Goal: Transaction & Acquisition: Purchase product/service

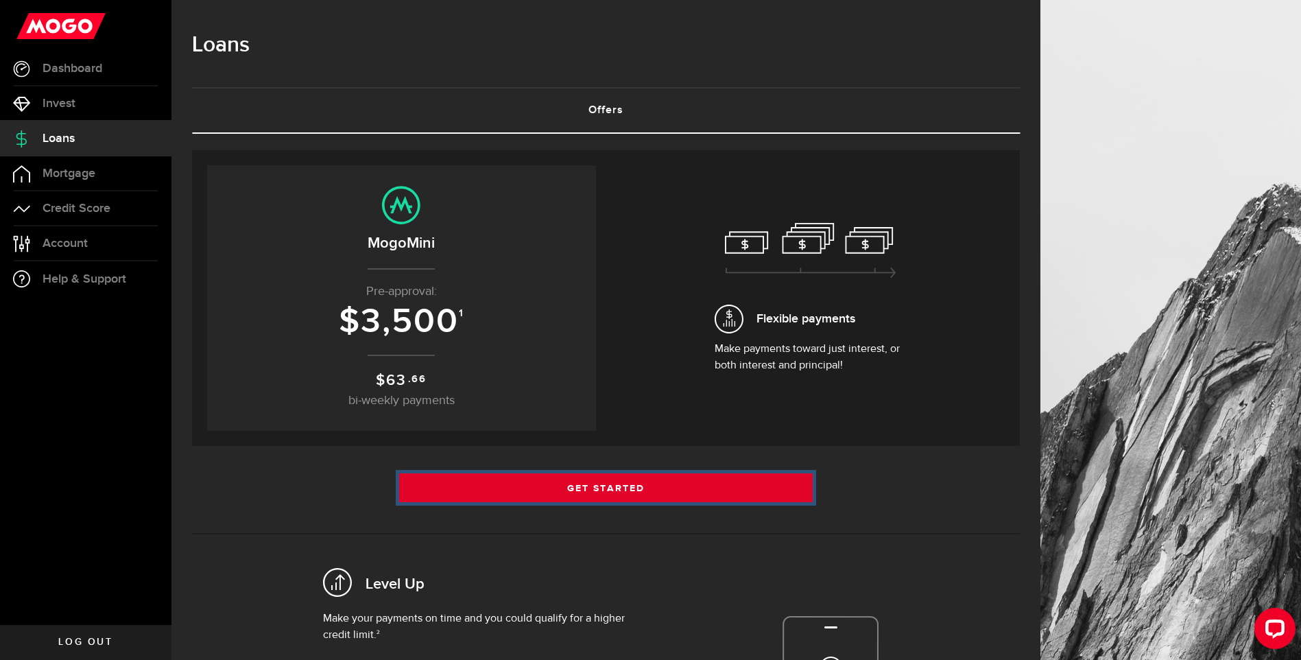
click at [494, 488] on link "Get Started" at bounding box center [606, 487] width 414 height 29
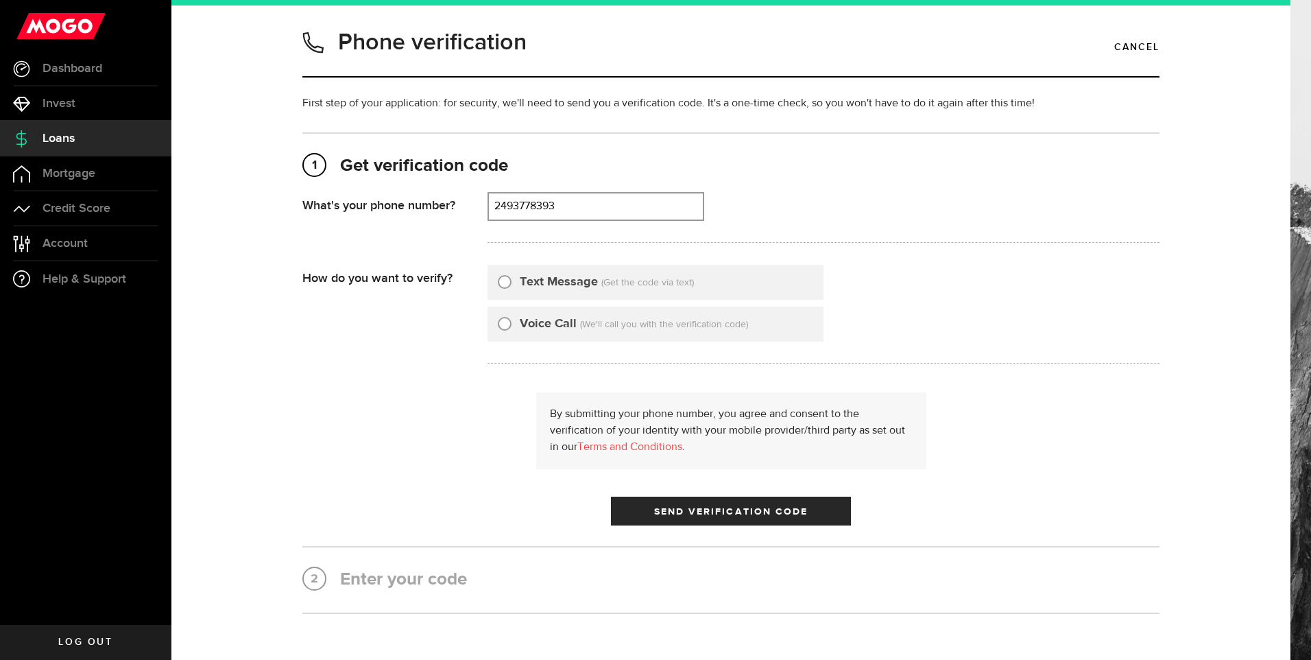
type input "2493778393"
click at [498, 280] on input "Text Message" at bounding box center [505, 280] width 14 height 14
radio input "true"
click at [686, 518] on button "Send Verification Code" at bounding box center [731, 510] width 240 height 29
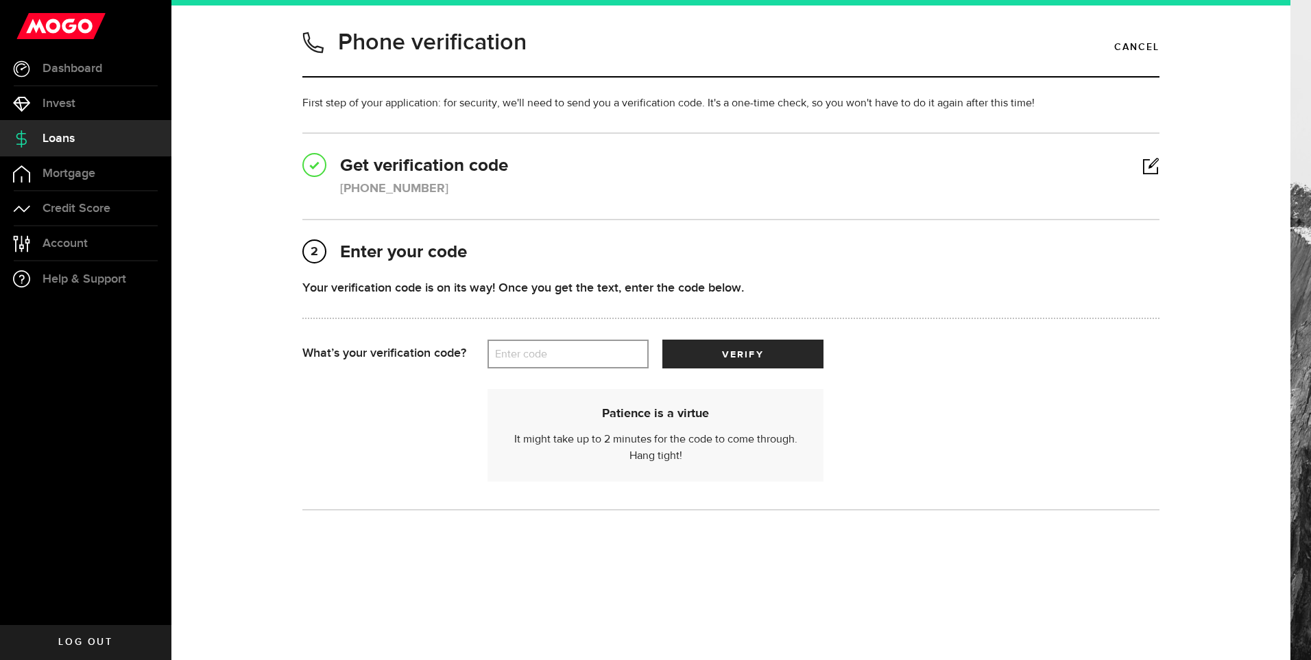
click at [566, 362] on label "Enter code" at bounding box center [568, 354] width 161 height 28
click at [566, 362] on input "Enter code" at bounding box center [568, 353] width 161 height 29
type input "51184"
click at [684, 343] on button "verify" at bounding box center [742, 353] width 161 height 29
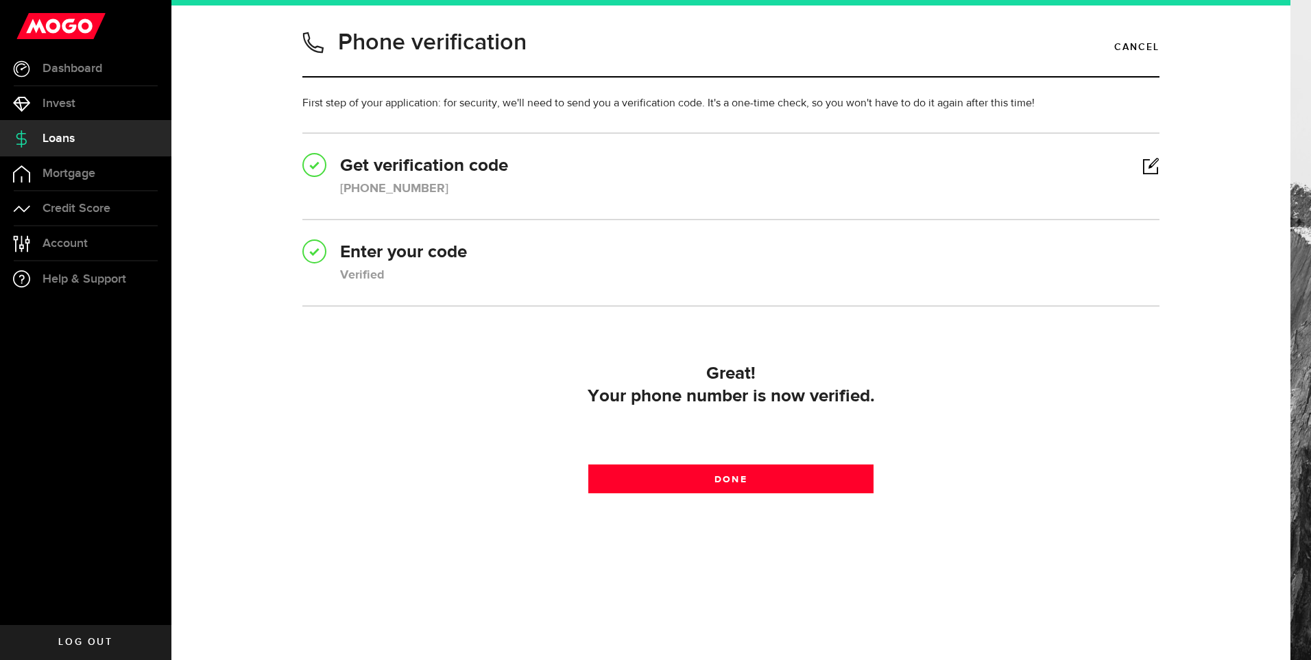
click at [695, 494] on div "Great! Your phone number is now verified. Done Done" at bounding box center [730, 426] width 857 height 144
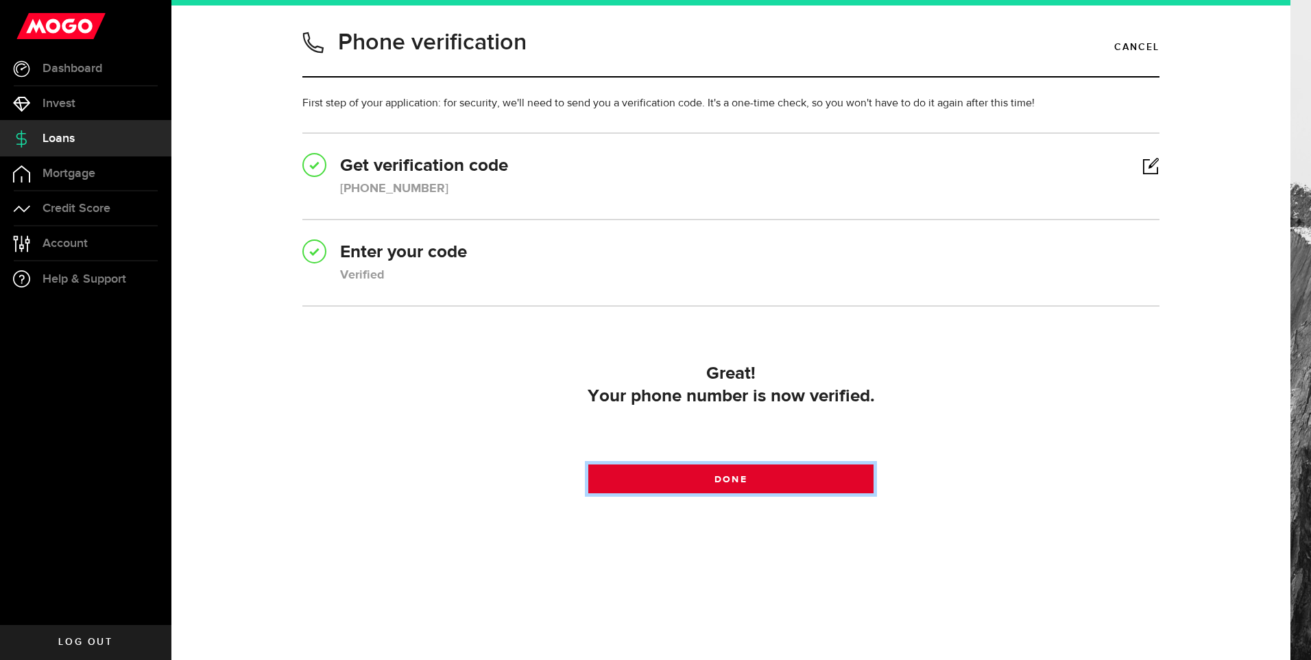
click at [689, 481] on link "Done" at bounding box center [731, 478] width 286 height 29
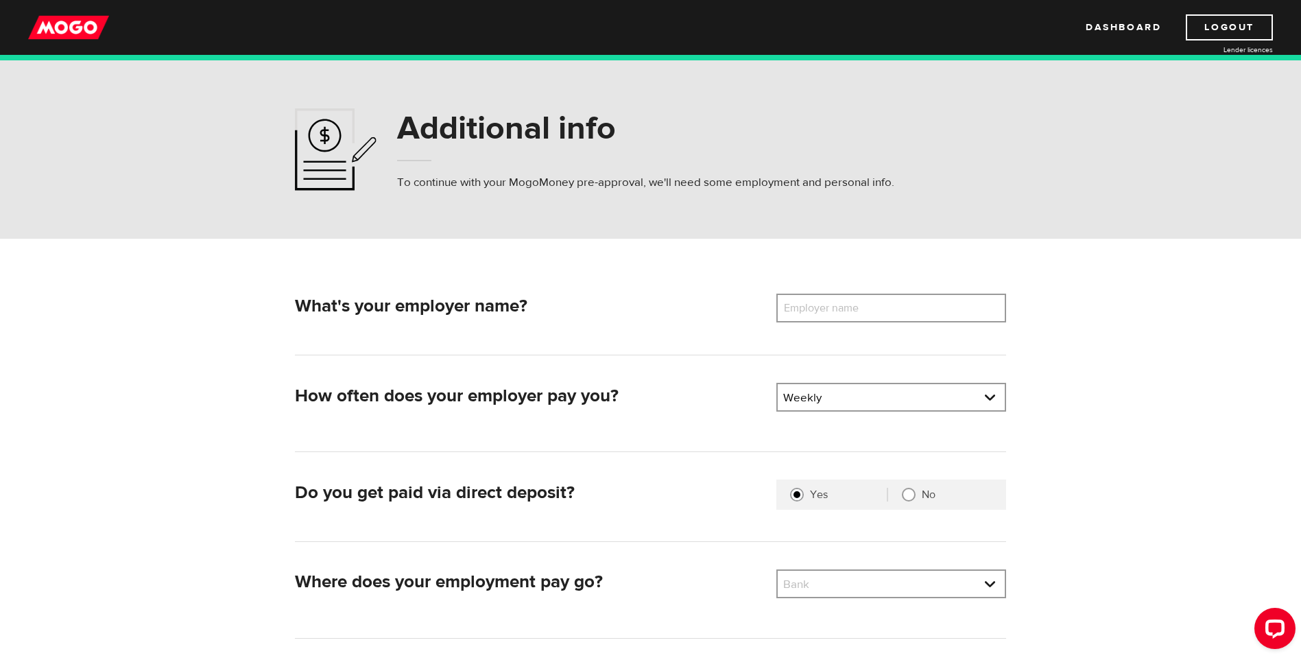
scroll to position [137, 0]
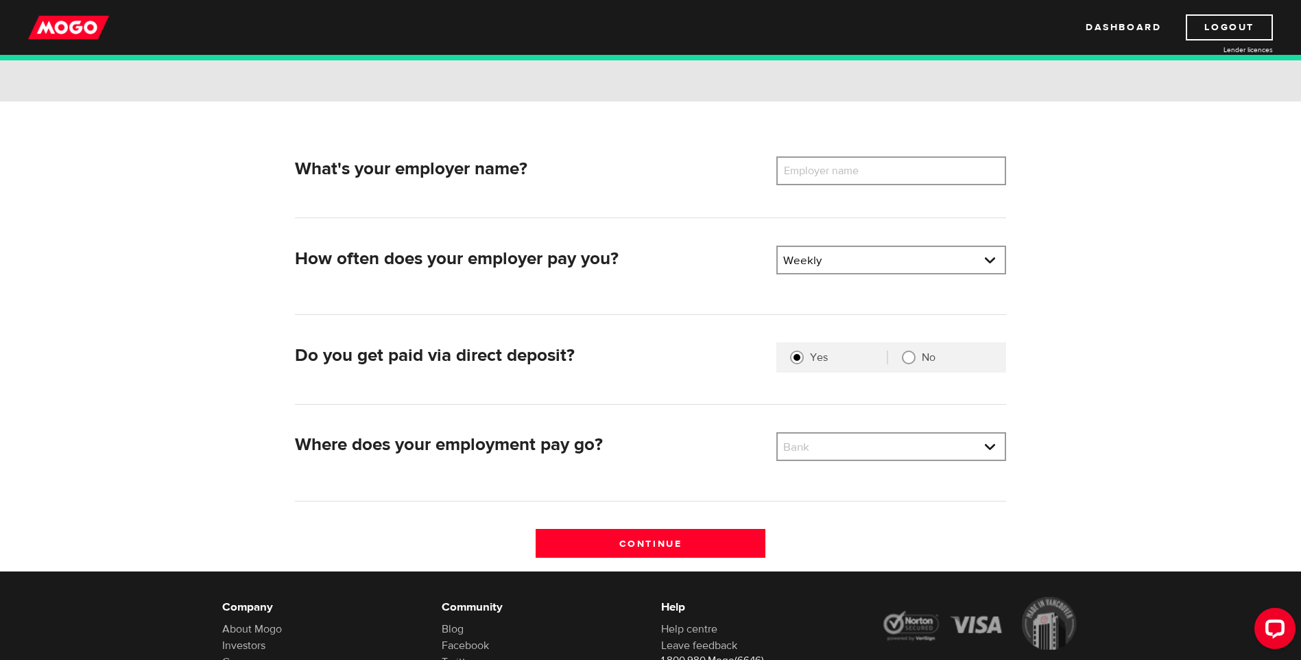
click at [851, 173] on label "Employer name" at bounding box center [831, 170] width 110 height 29
click at [851, 173] on input "Employer name" at bounding box center [891, 170] width 230 height 29
type input "metex mfg"
click at [819, 448] on link at bounding box center [891, 446] width 227 height 26
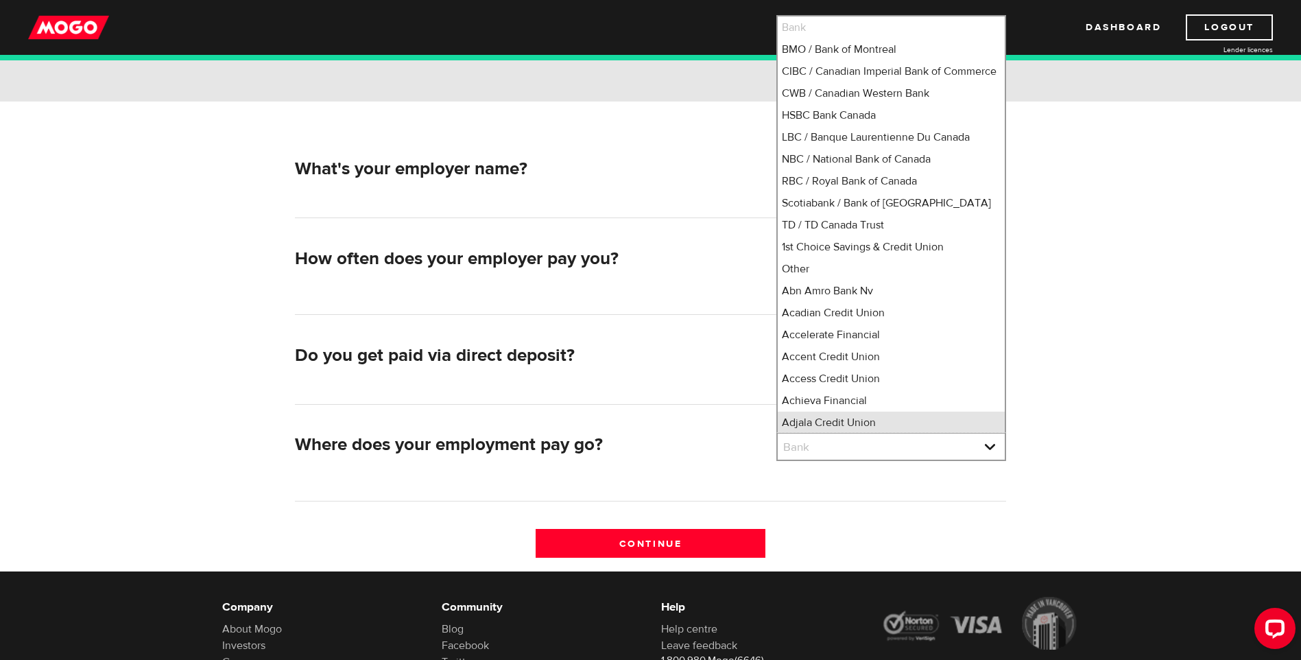
scroll to position [18, 0]
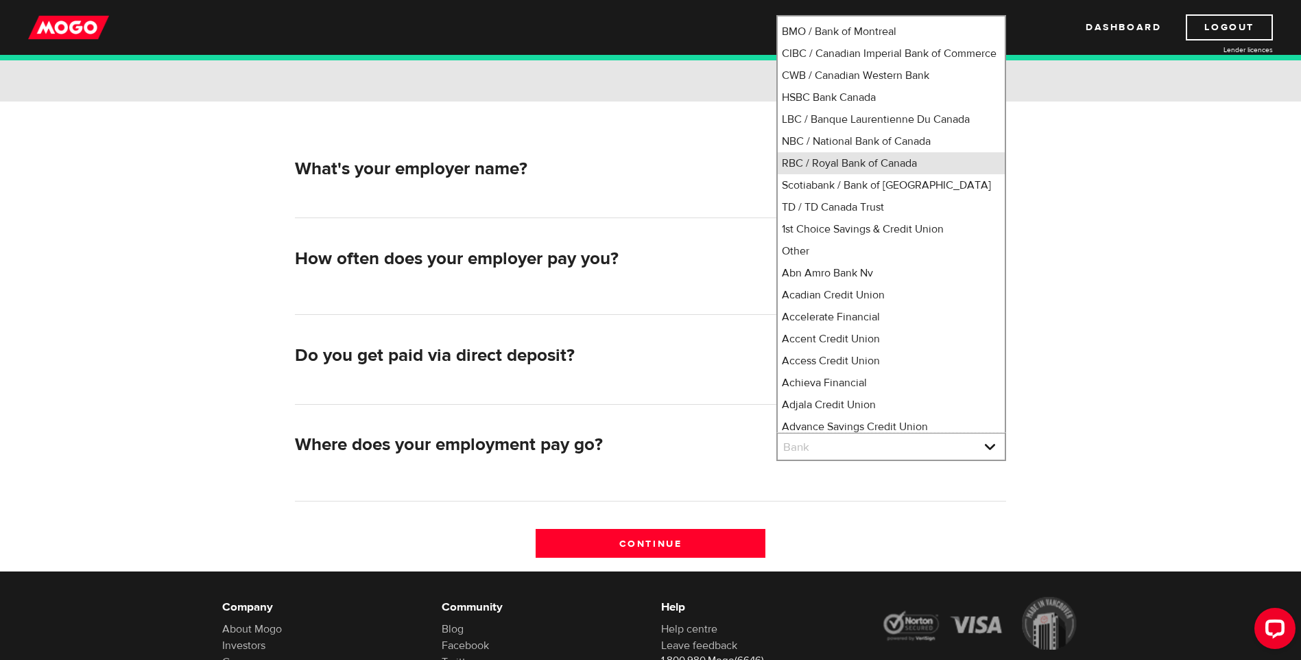
click at [842, 174] on li "RBC / Royal Bank of Canada" at bounding box center [891, 163] width 227 height 22
select select "8"
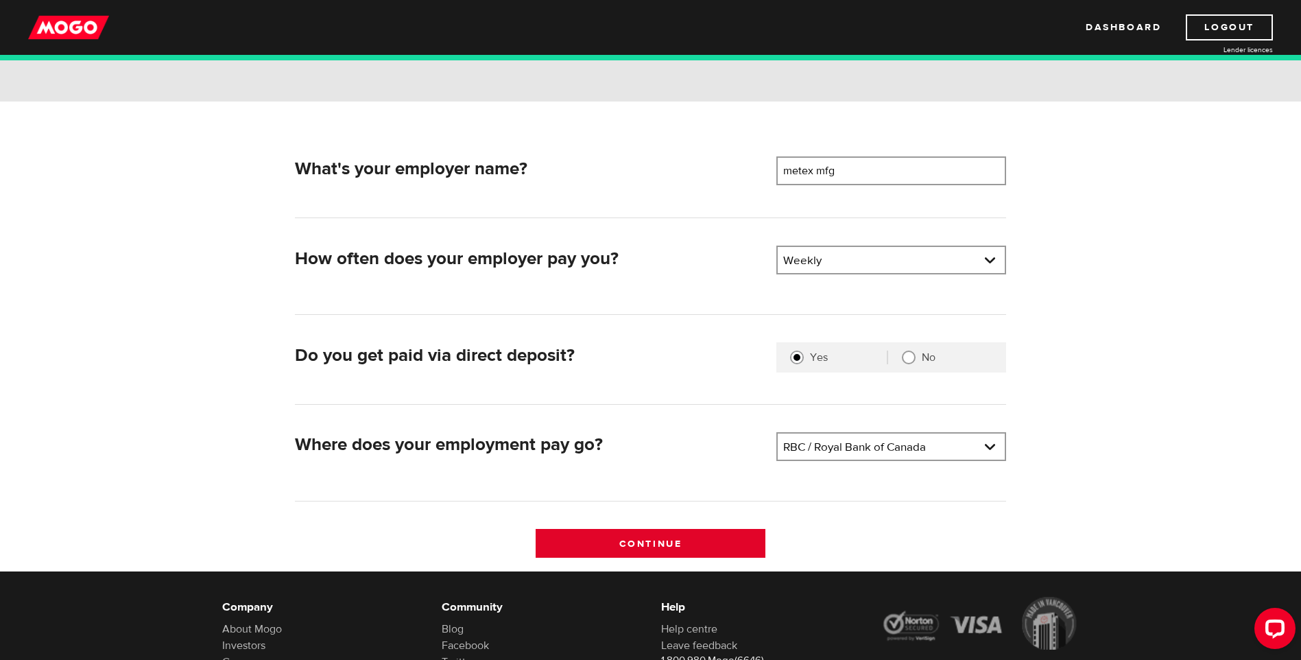
click at [714, 540] on input "Continue" at bounding box center [651, 543] width 230 height 29
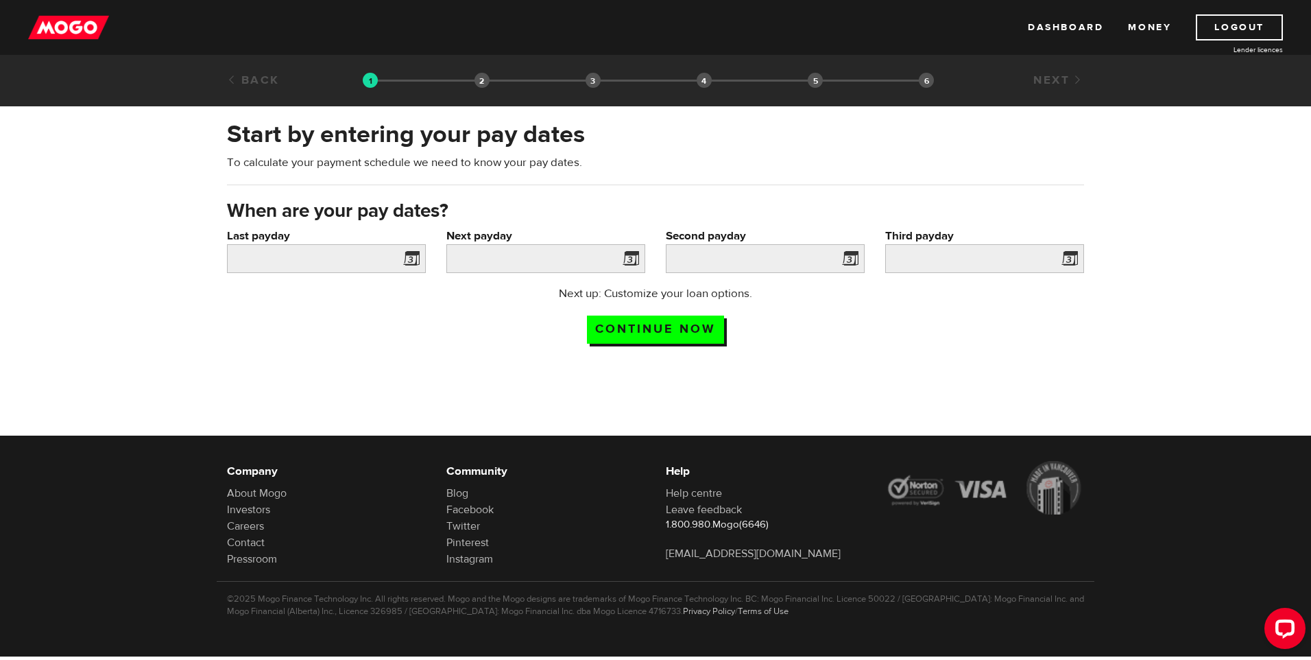
click at [407, 256] on span at bounding box center [408, 261] width 21 height 22
click at [369, 245] on input "Last payday" at bounding box center [326, 258] width 199 height 29
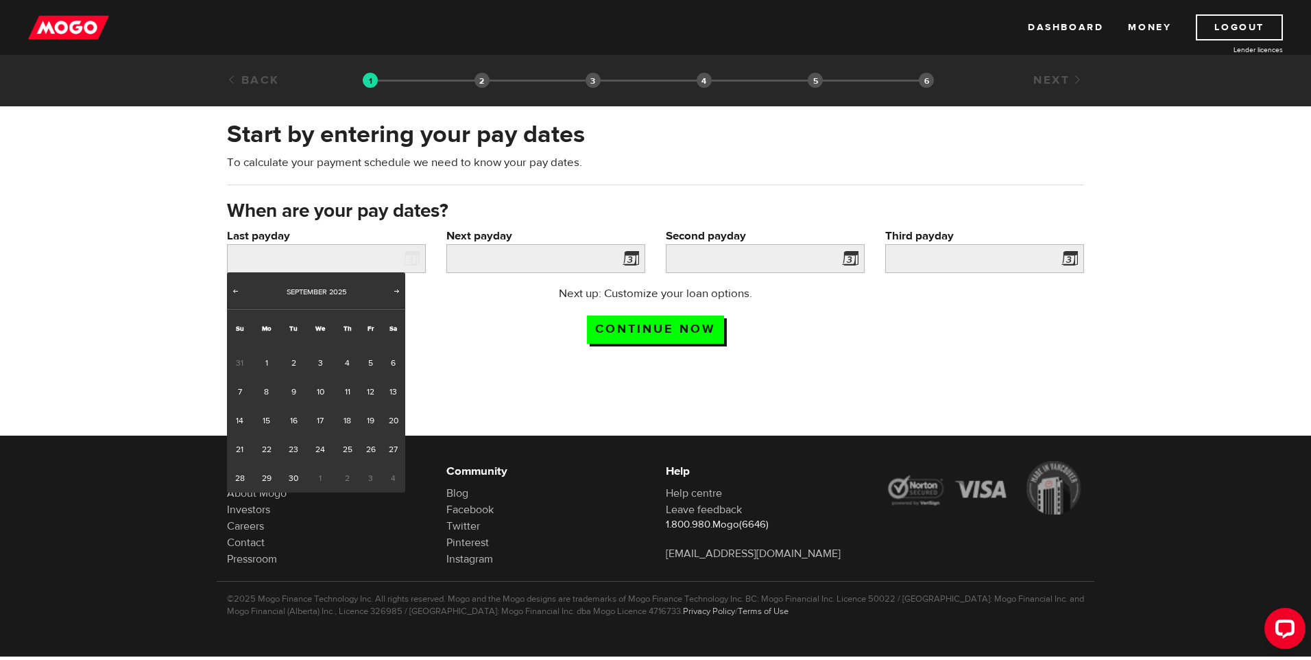
click at [242, 291] on div "Prev Next September 2025" at bounding box center [316, 290] width 178 height 36
click at [233, 291] on span "Prev" at bounding box center [235, 290] width 11 height 11
click at [347, 479] on link "28" at bounding box center [347, 478] width 25 height 29
type input "2025/08/28"
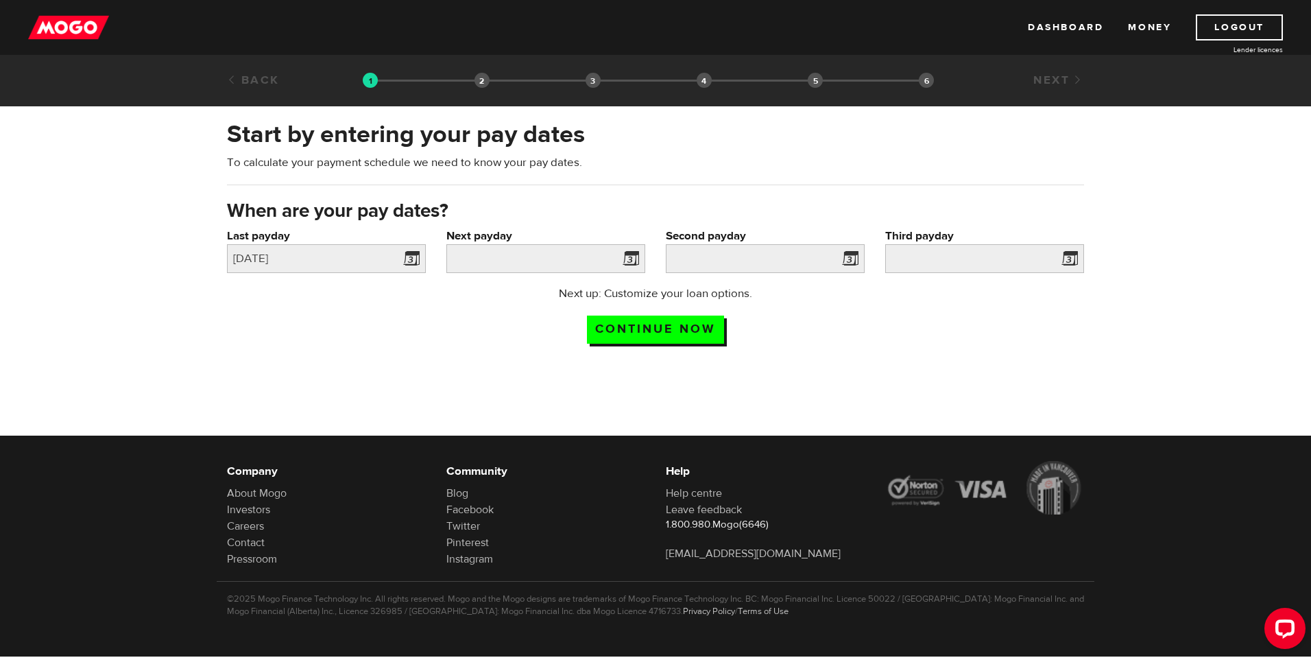
click at [626, 257] on span at bounding box center [628, 261] width 21 height 22
click at [546, 268] on input "Next payday" at bounding box center [545, 258] width 199 height 29
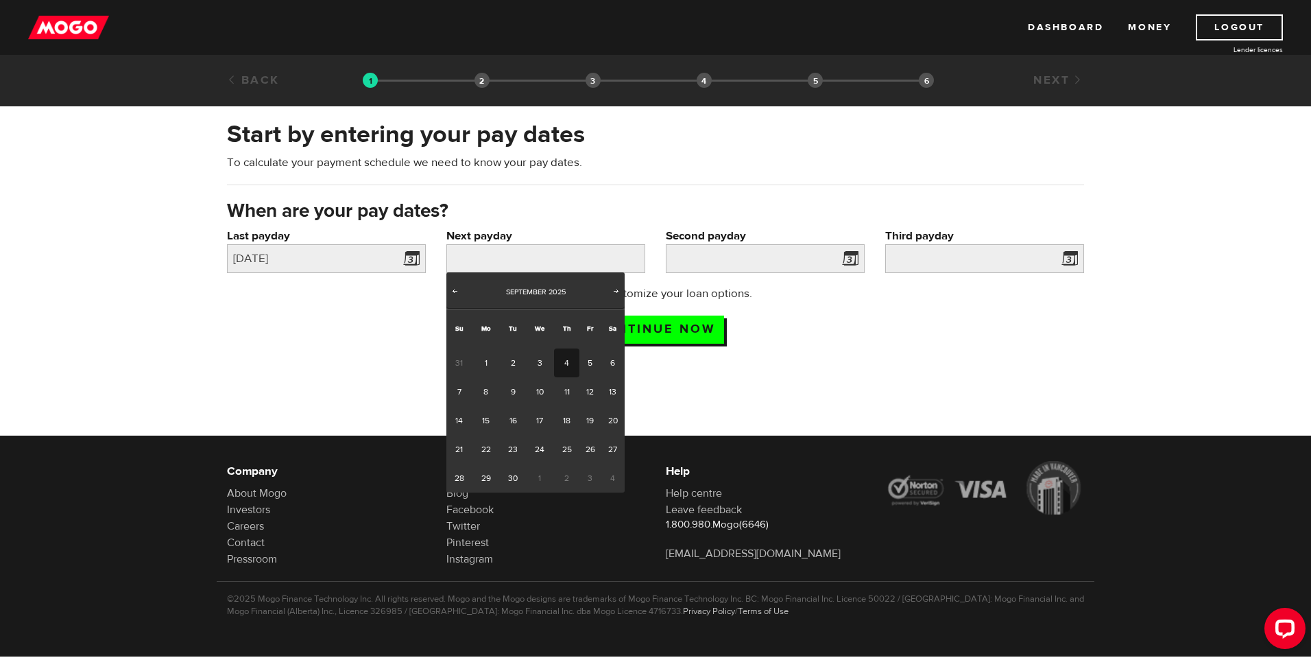
click at [571, 361] on link "4" at bounding box center [566, 362] width 25 height 29
type input "2025/09/04"
type input "2025/9/11"
type input "2025/9/18"
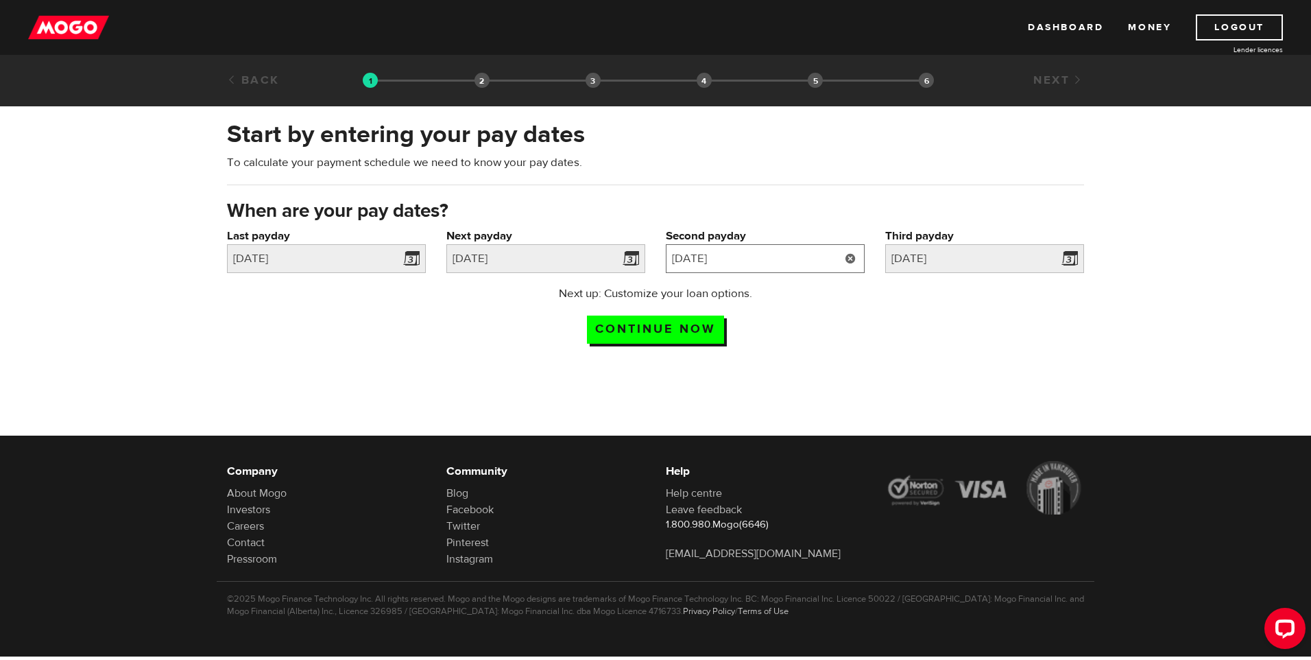
click at [776, 259] on input "2025/9/11" at bounding box center [765, 258] width 199 height 29
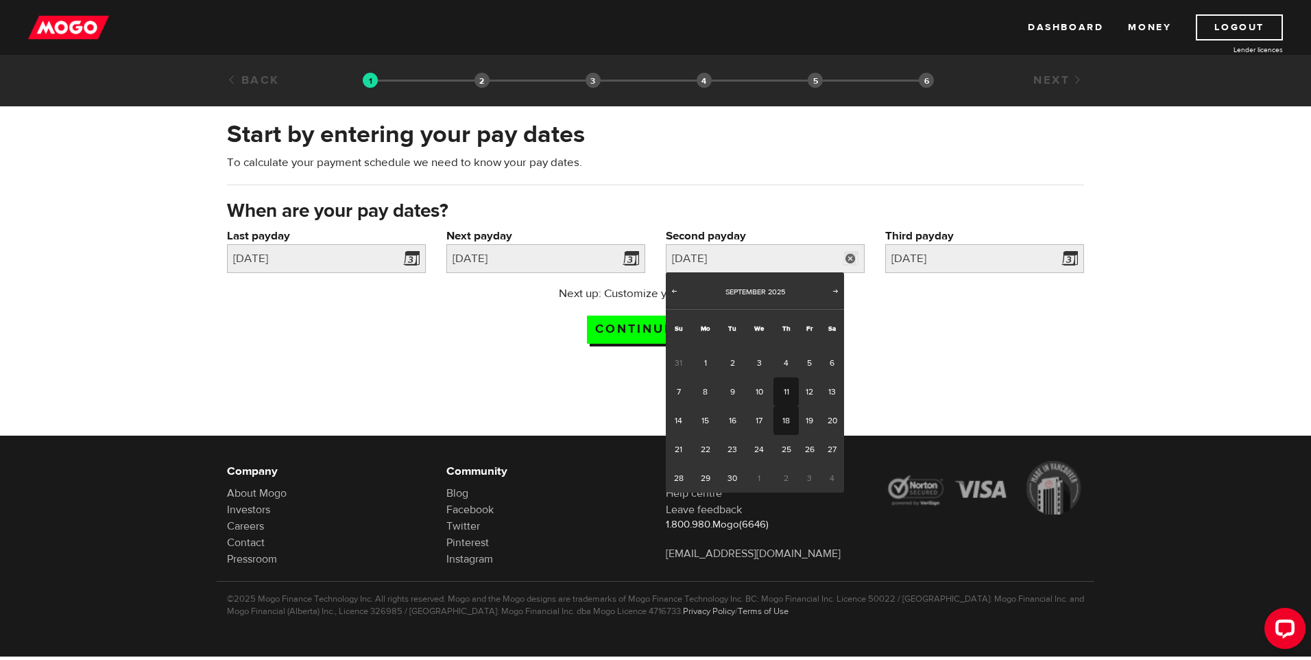
click at [784, 417] on link "18" at bounding box center [785, 420] width 25 height 29
type input "2025/09/18"
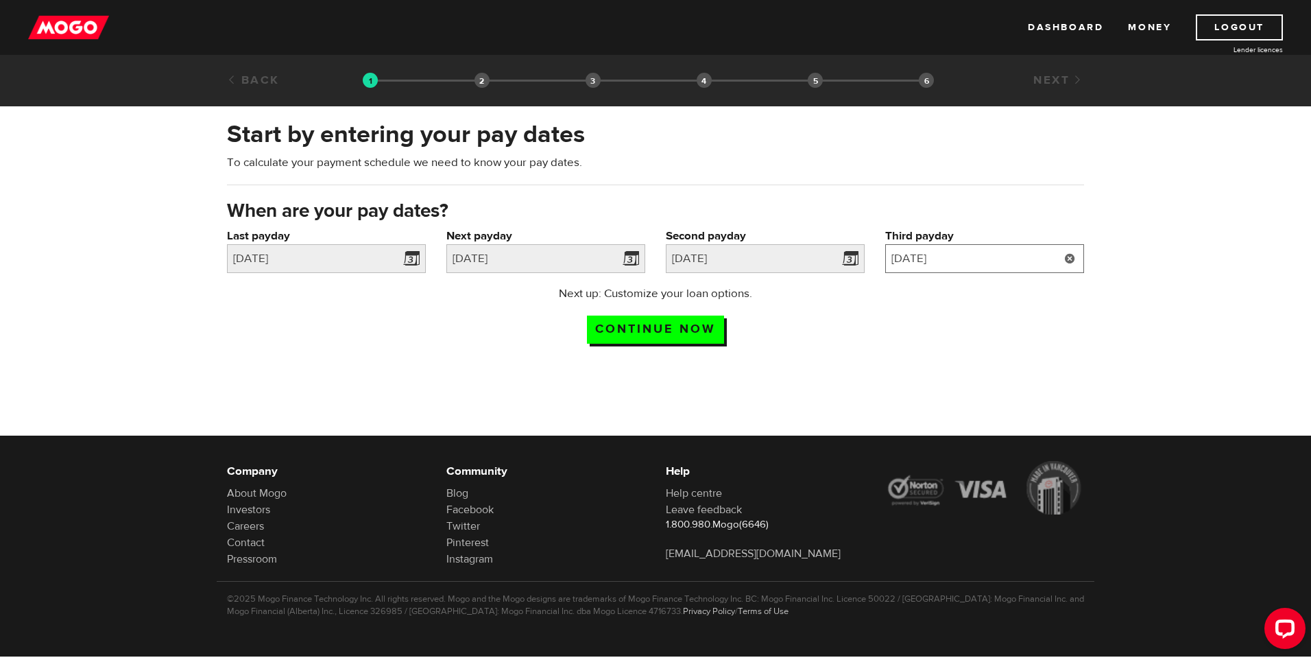
click at [965, 262] on input "2025/9/18" at bounding box center [984, 258] width 199 height 29
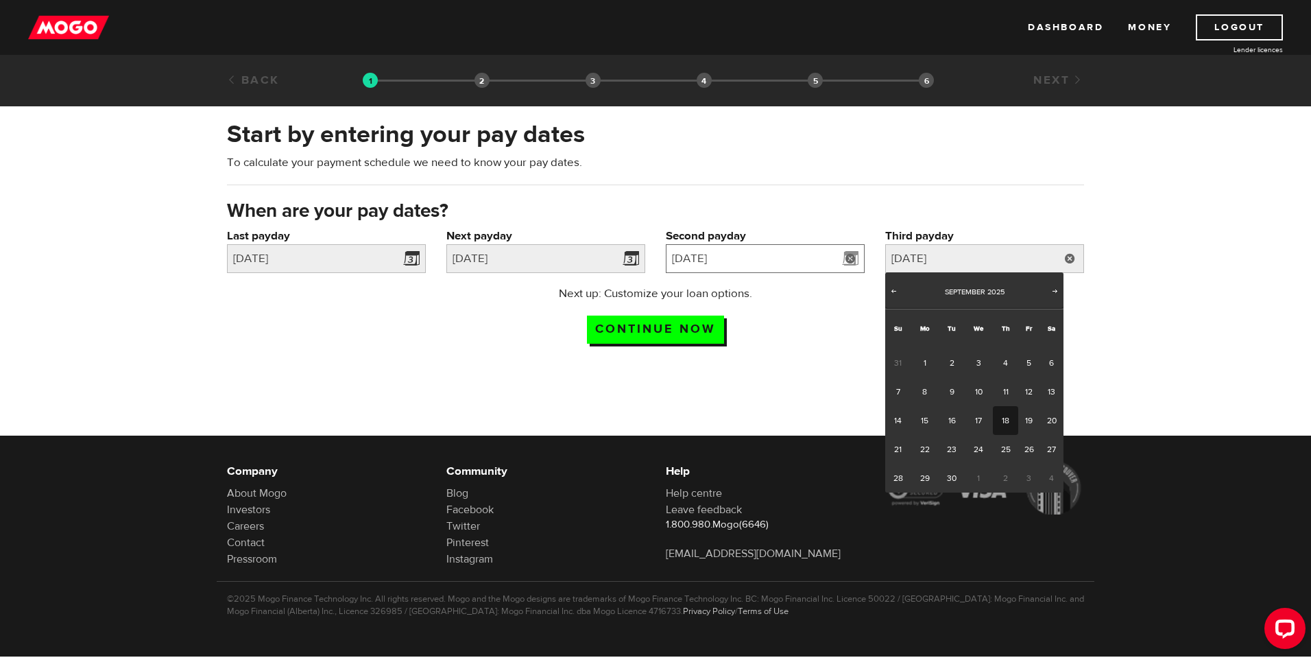
click at [697, 266] on input "2025/09/18" at bounding box center [765, 258] width 199 height 29
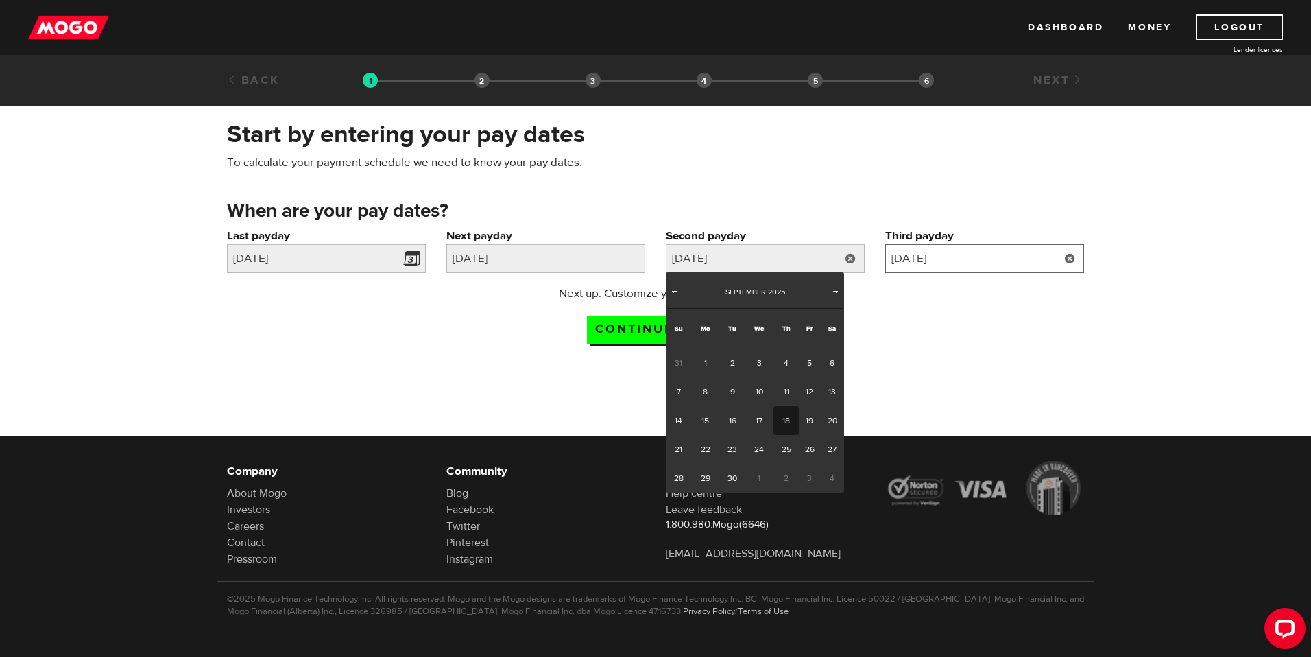
click at [939, 256] on input "2025/9/18" at bounding box center [984, 258] width 199 height 29
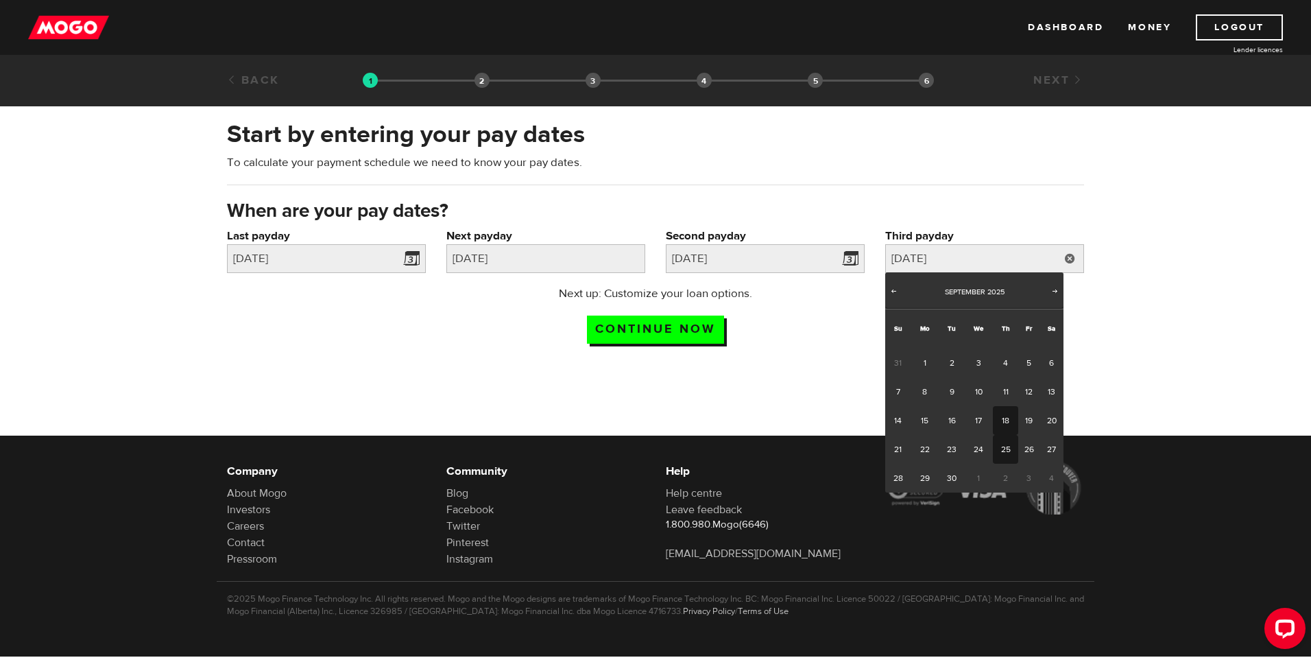
click at [1007, 449] on link "25" at bounding box center [1005, 449] width 25 height 29
type input "2025/09/25"
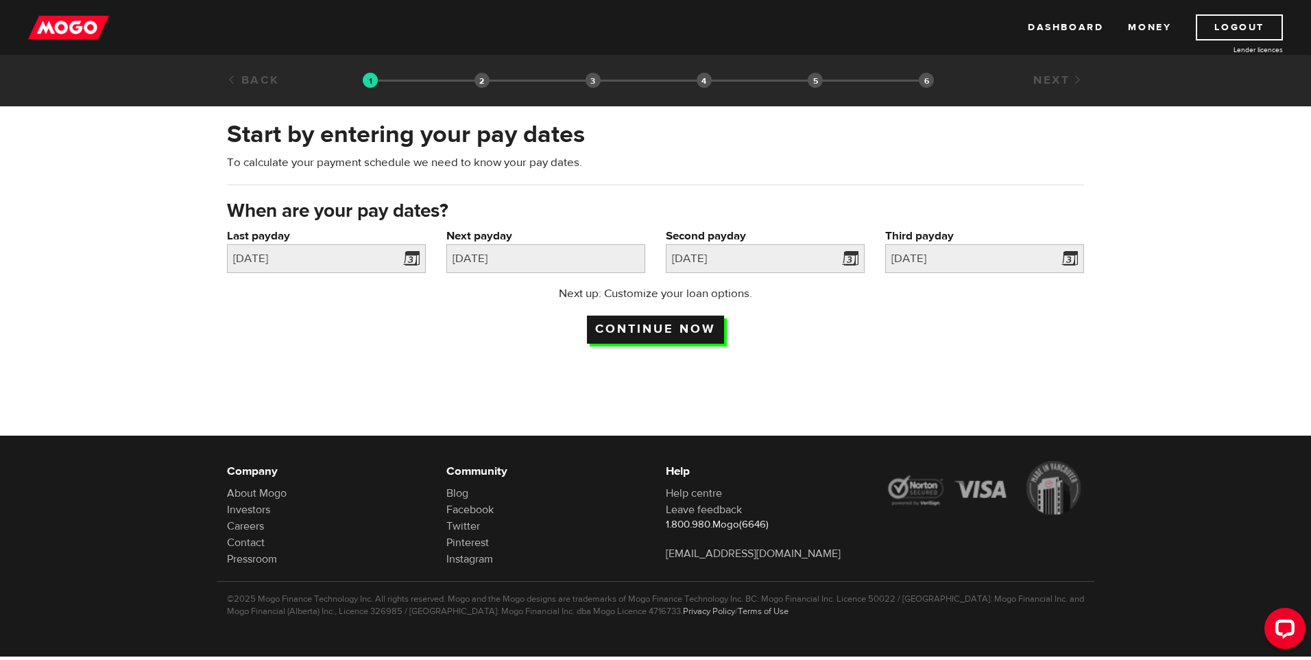
click at [668, 325] on input "Continue now" at bounding box center [655, 329] width 137 height 28
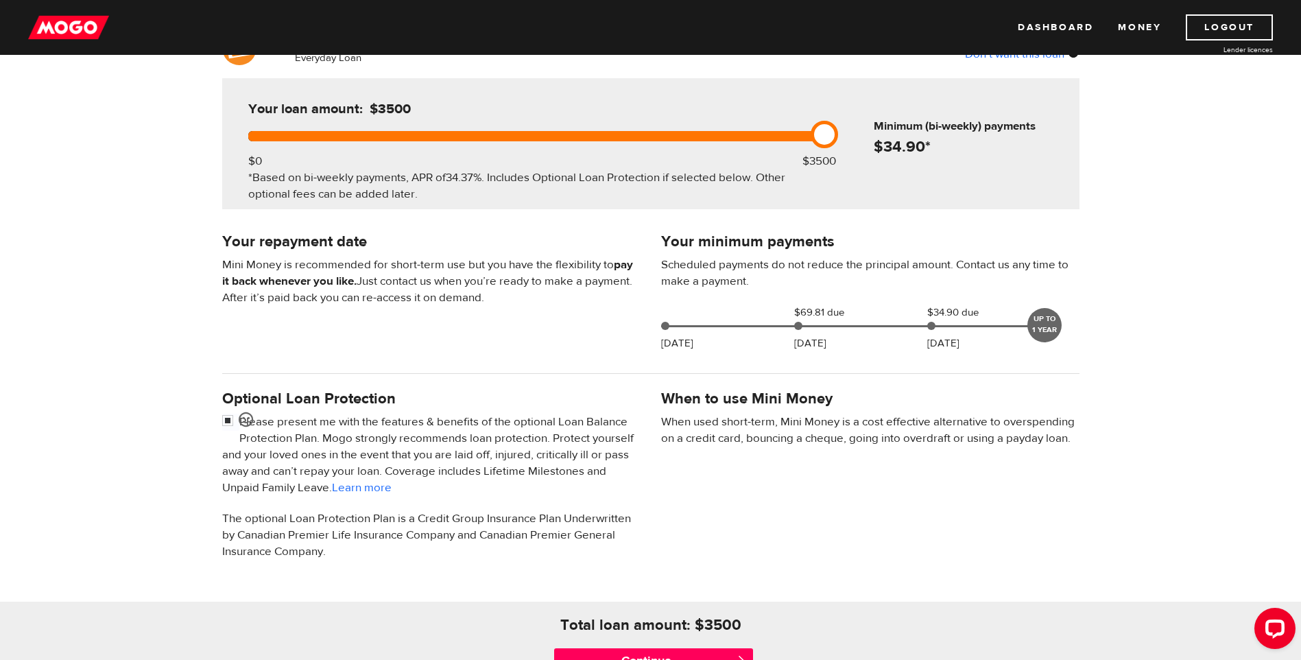
scroll to position [206, 0]
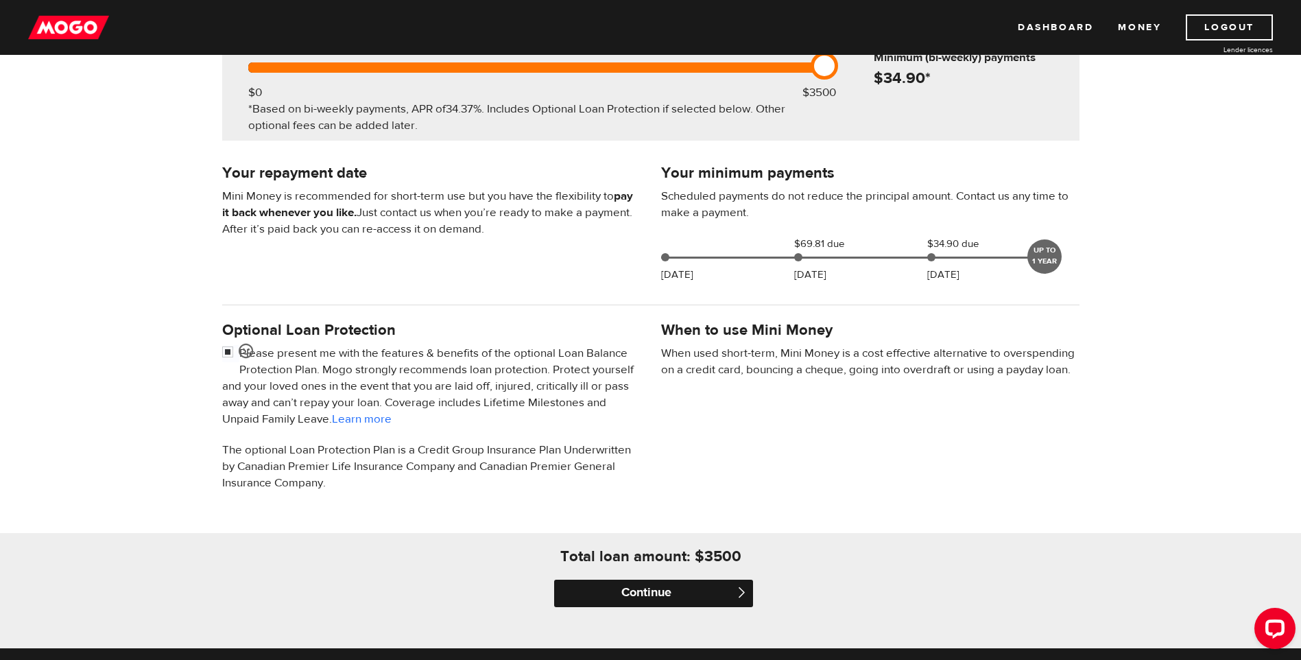
click at [669, 594] on input "Continue" at bounding box center [653, 592] width 199 height 27
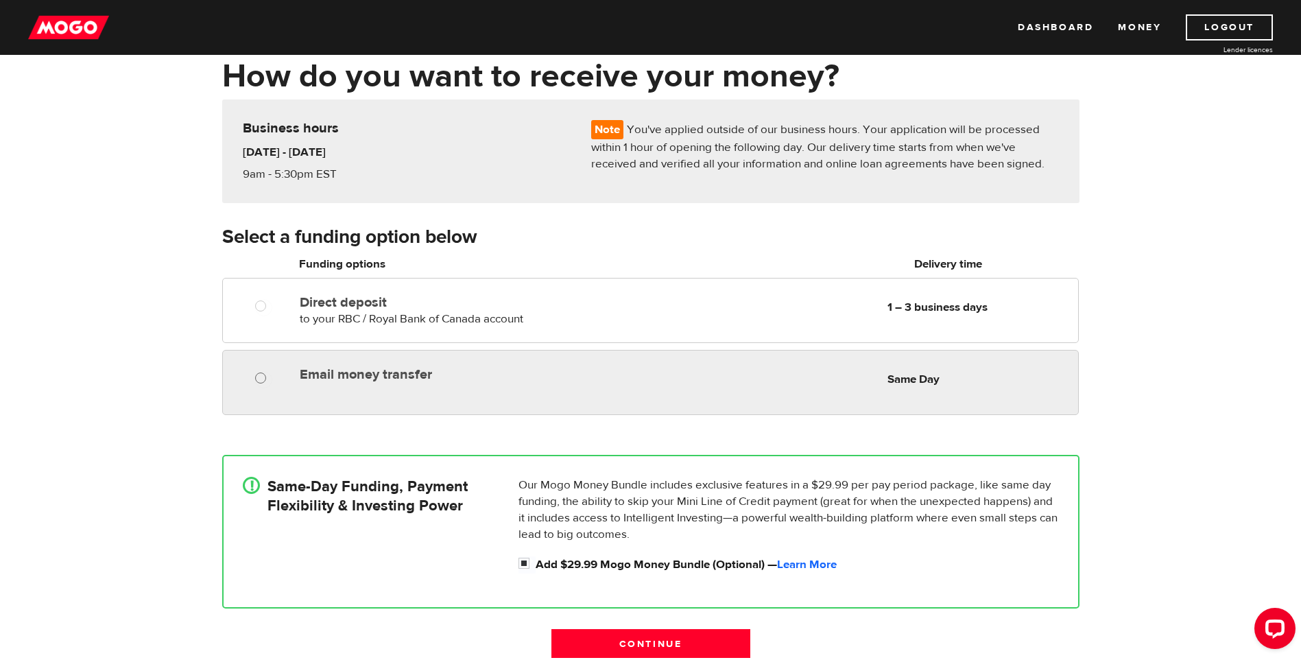
scroll to position [137, 0]
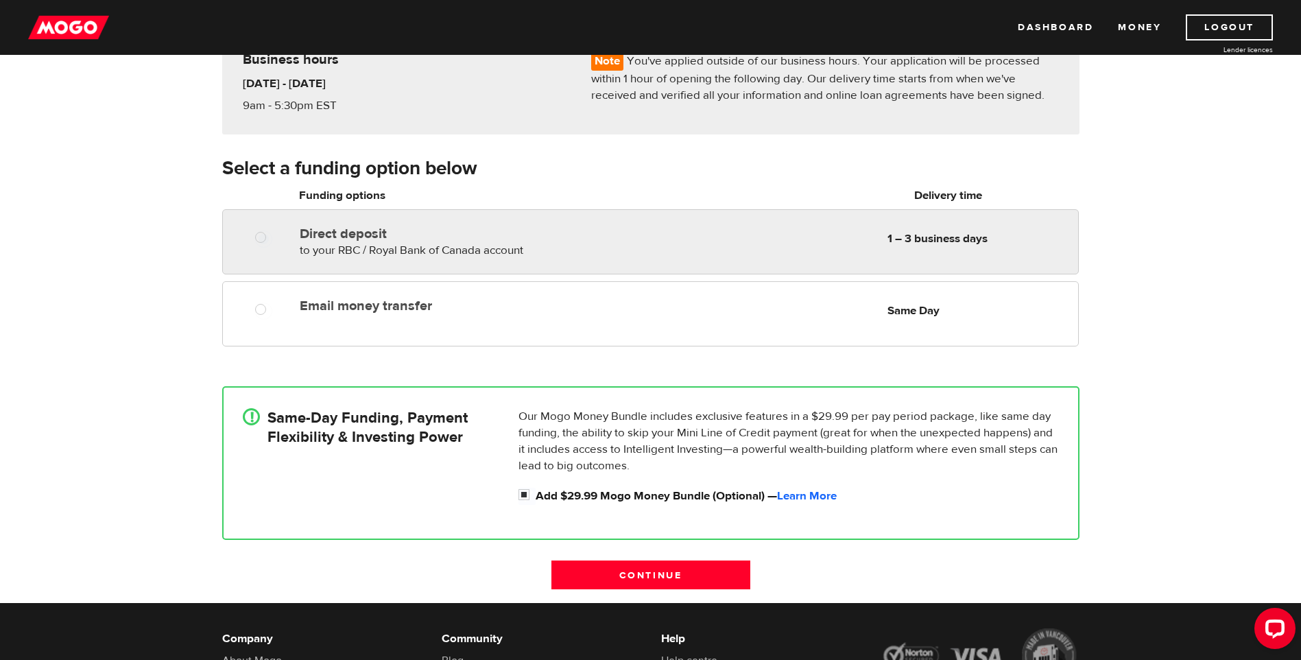
radio input "true"
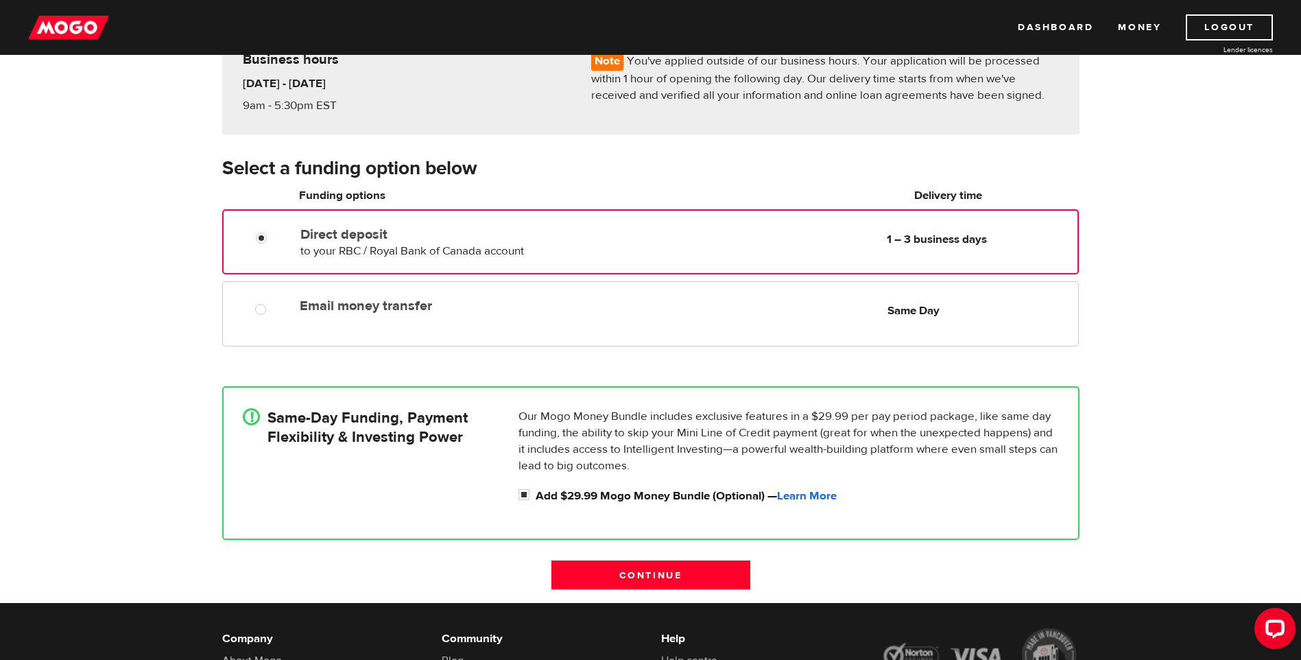
click at [306, 224] on div "Direct deposit to your RBC / Royal Bank of Canada account Delivery in 1 – 3 bus…" at bounding box center [458, 240] width 326 height 38
click at [671, 561] on input "Continue" at bounding box center [650, 574] width 199 height 29
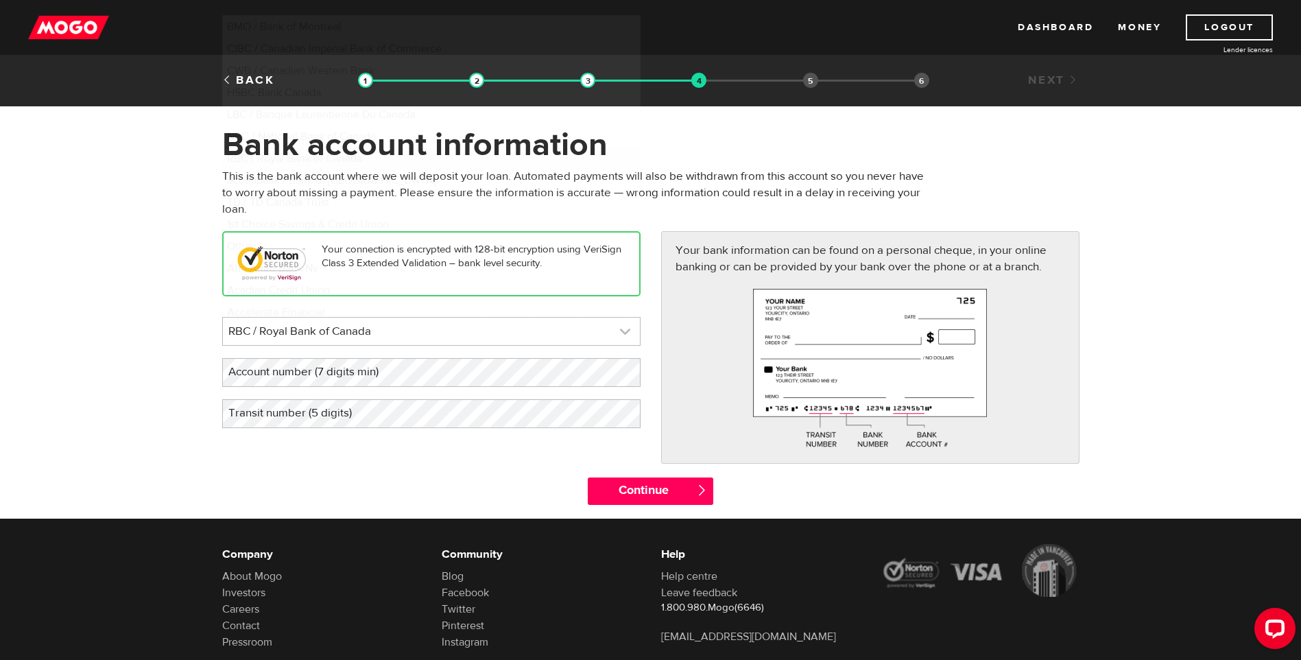
click at [443, 324] on link at bounding box center [431, 330] width 417 height 27
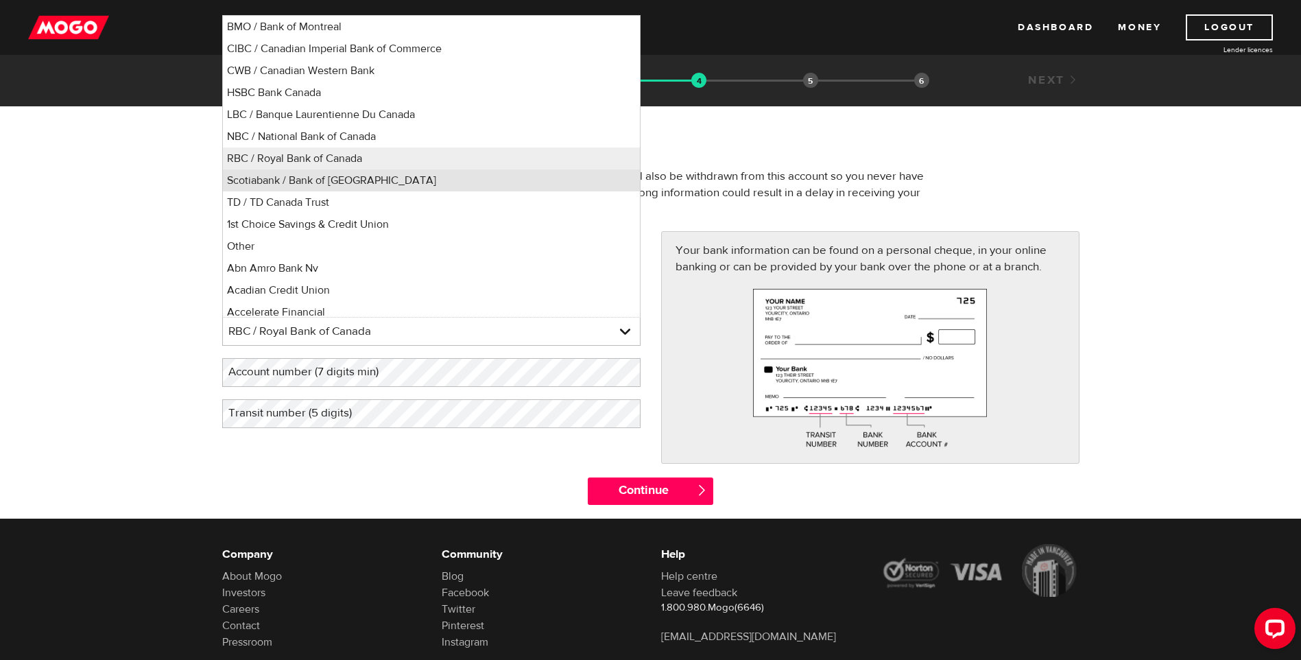
scroll to position [6, 0]
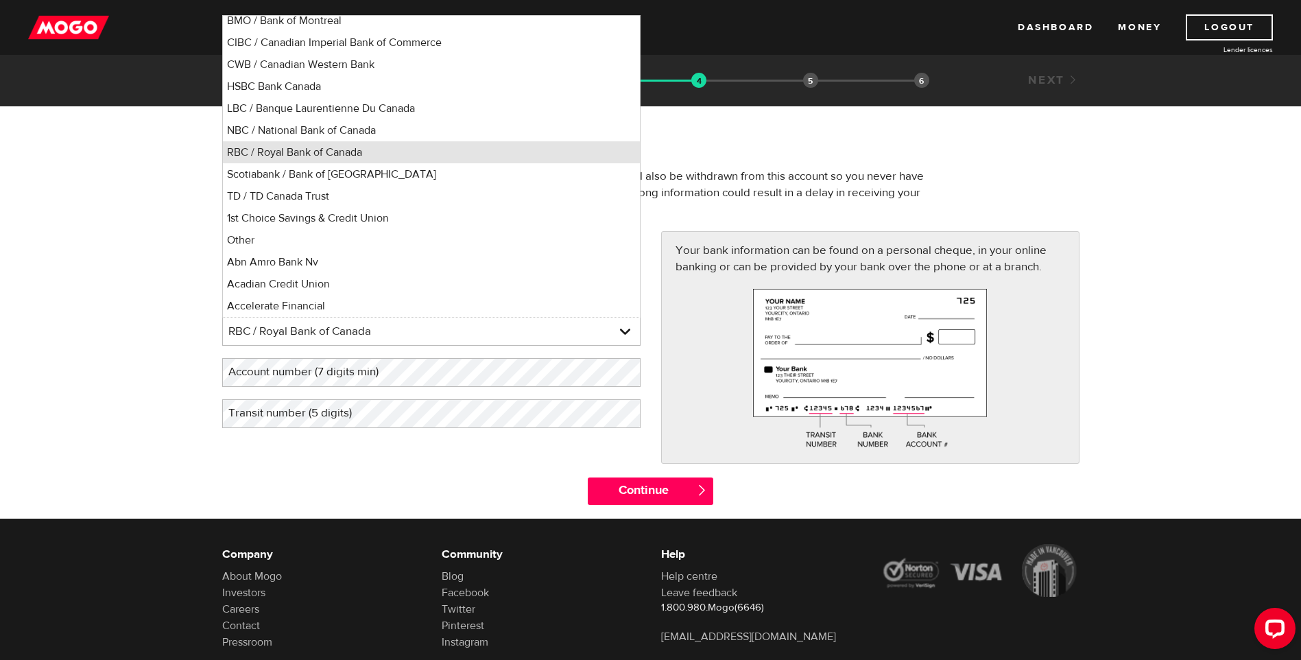
click at [351, 155] on li "RBC / Royal Bank of Canada" at bounding box center [431, 152] width 417 height 22
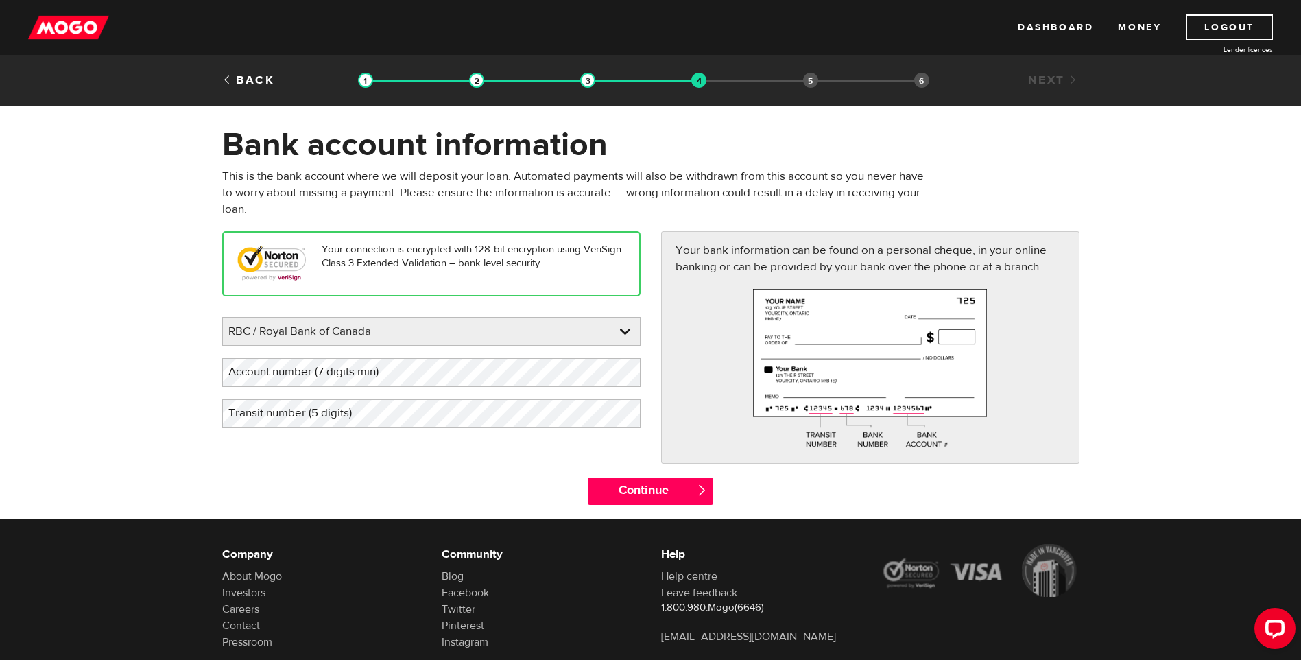
click at [402, 378] on label "Account number (7 digits min)" at bounding box center [314, 372] width 184 height 28
click at [368, 373] on label "Account number (7 digits min)" at bounding box center [314, 372] width 184 height 28
click at [353, 407] on label "Transit number (5 digits)" at bounding box center [301, 413] width 158 height 28
click at [645, 494] on input "Continue" at bounding box center [650, 490] width 125 height 27
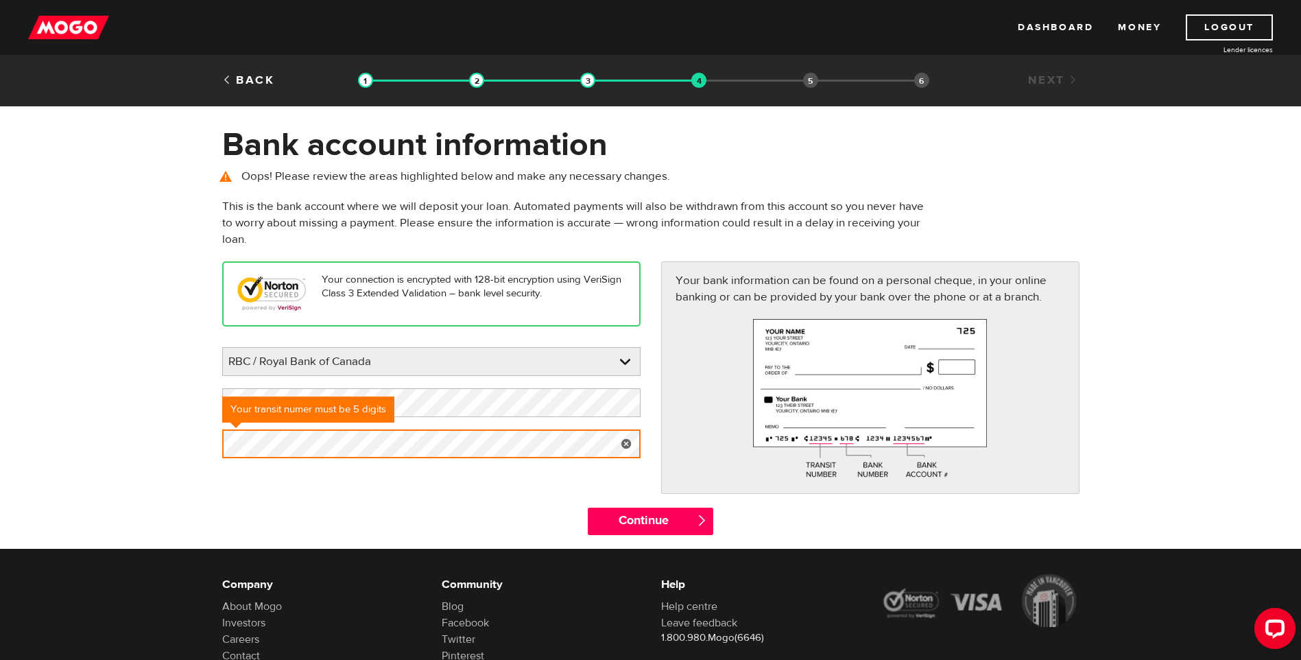
click at [0, 432] on html "Dashboard Money Logout Lender licences STEP 4 Loan approval Loan select Funding…" at bounding box center [650, 330] width 1301 height 660
click at [668, 507] on input "Continue" at bounding box center [650, 520] width 125 height 27
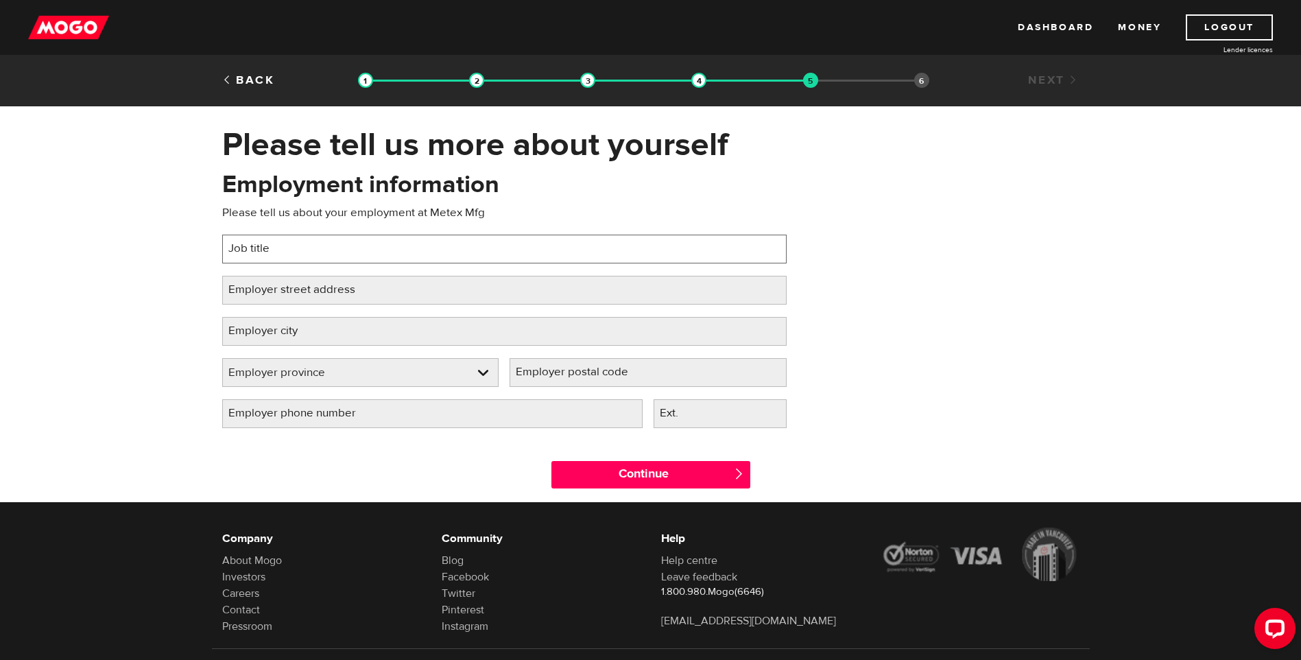
click at [301, 248] on input "Job title" at bounding box center [504, 249] width 564 height 29
type input "estimator"
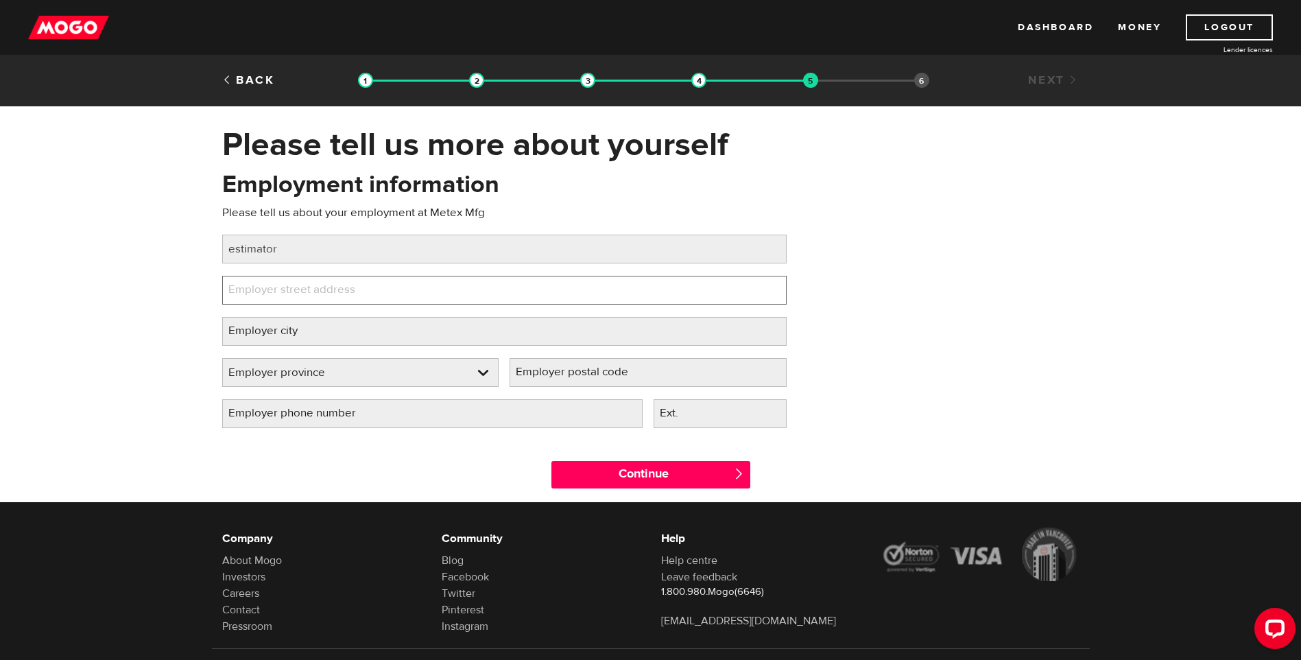
paste input "[STREET_ADDRESS][PERSON_NAME]"
type input "[STREET_ADDRESS][PERSON_NAME]"
click at [303, 333] on label "Employer city" at bounding box center [274, 331] width 104 height 28
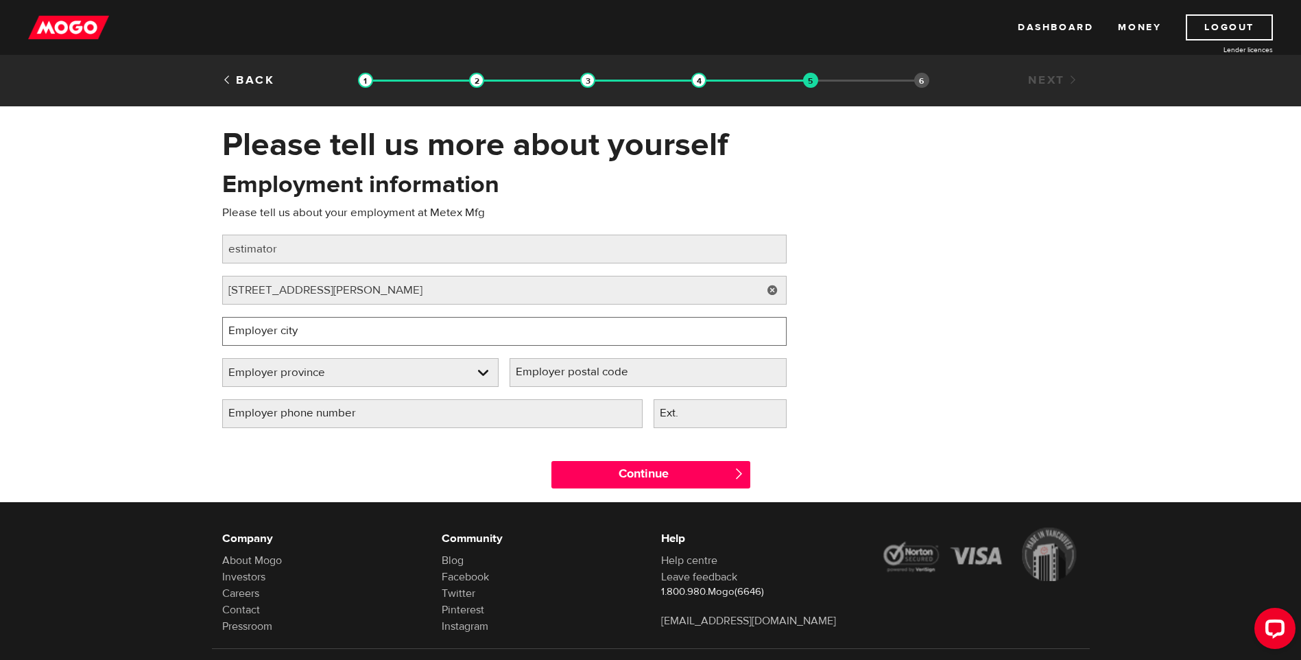
click at [303, 333] on input "Employer city" at bounding box center [504, 331] width 564 height 29
type input "[GEOGRAPHIC_DATA]"
type input "P3A 2R7"
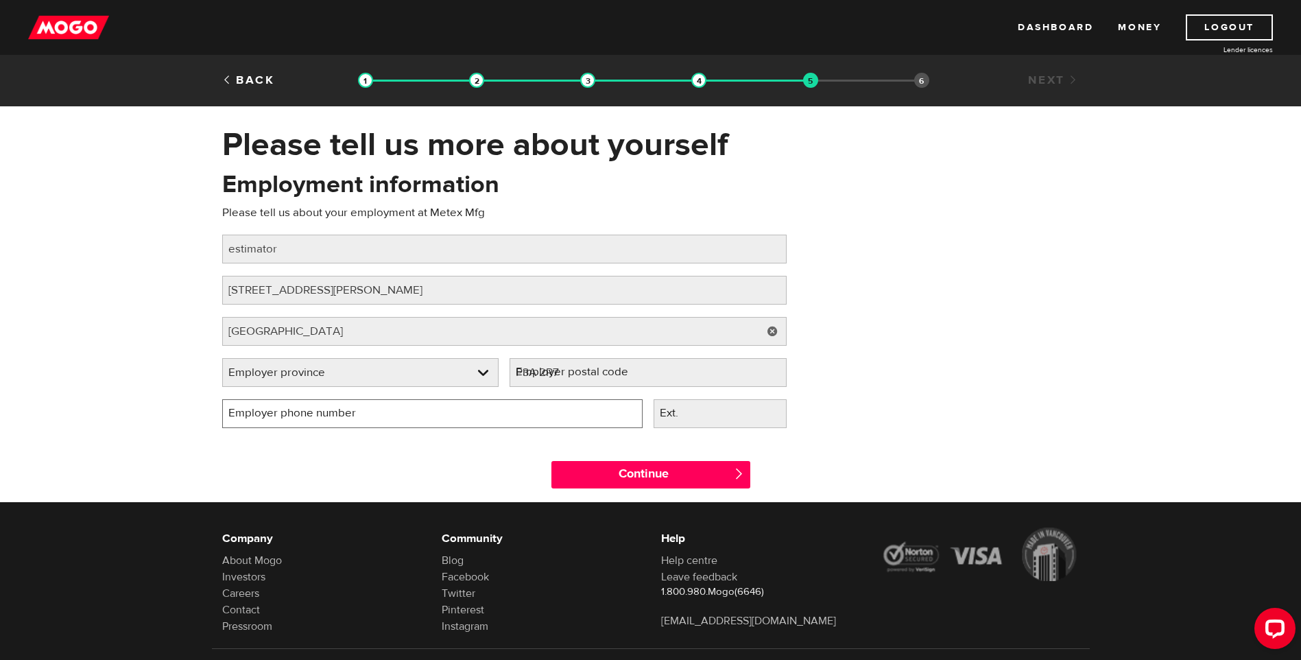
type input "[PHONE_NUMBER]"
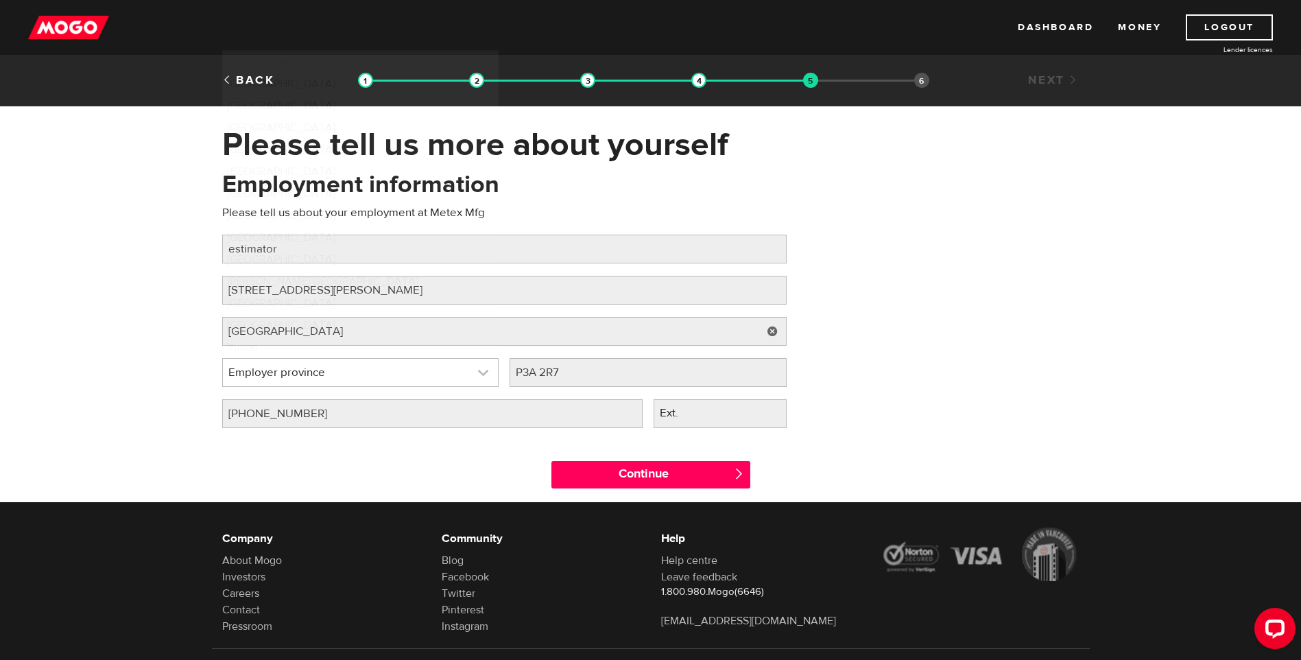
click at [313, 380] on link at bounding box center [361, 372] width 276 height 27
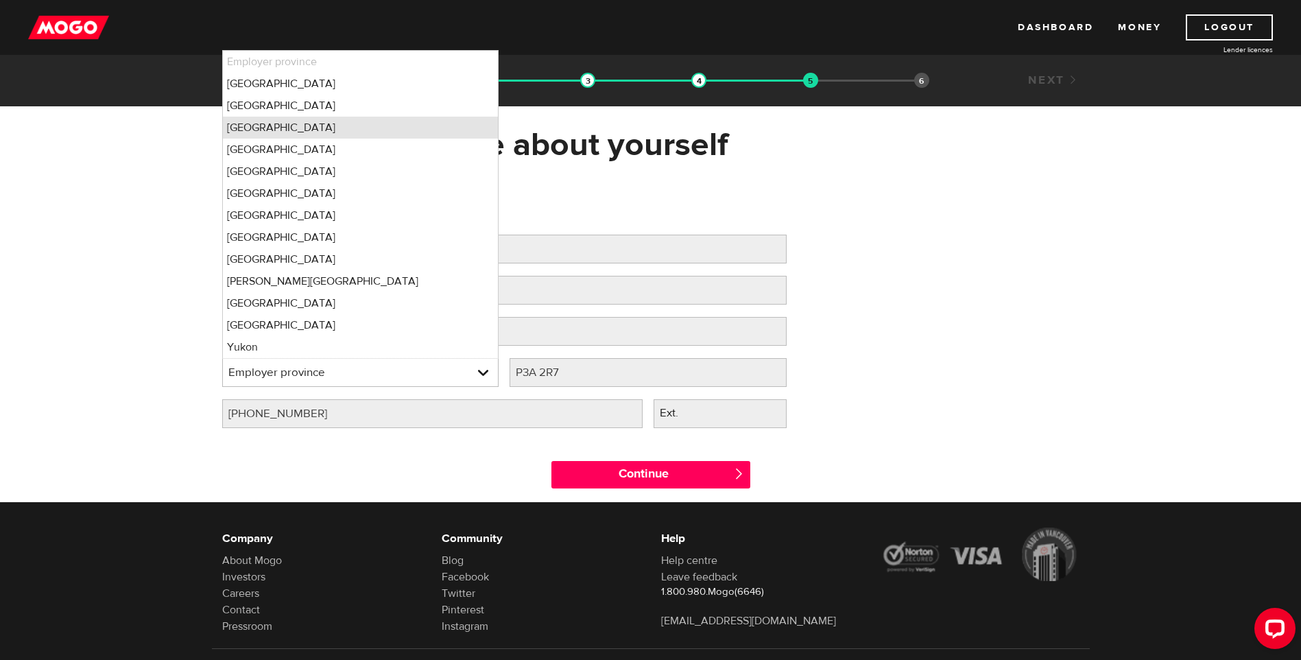
click at [278, 125] on li "Ontario" at bounding box center [361, 128] width 276 height 22
select select "ON"
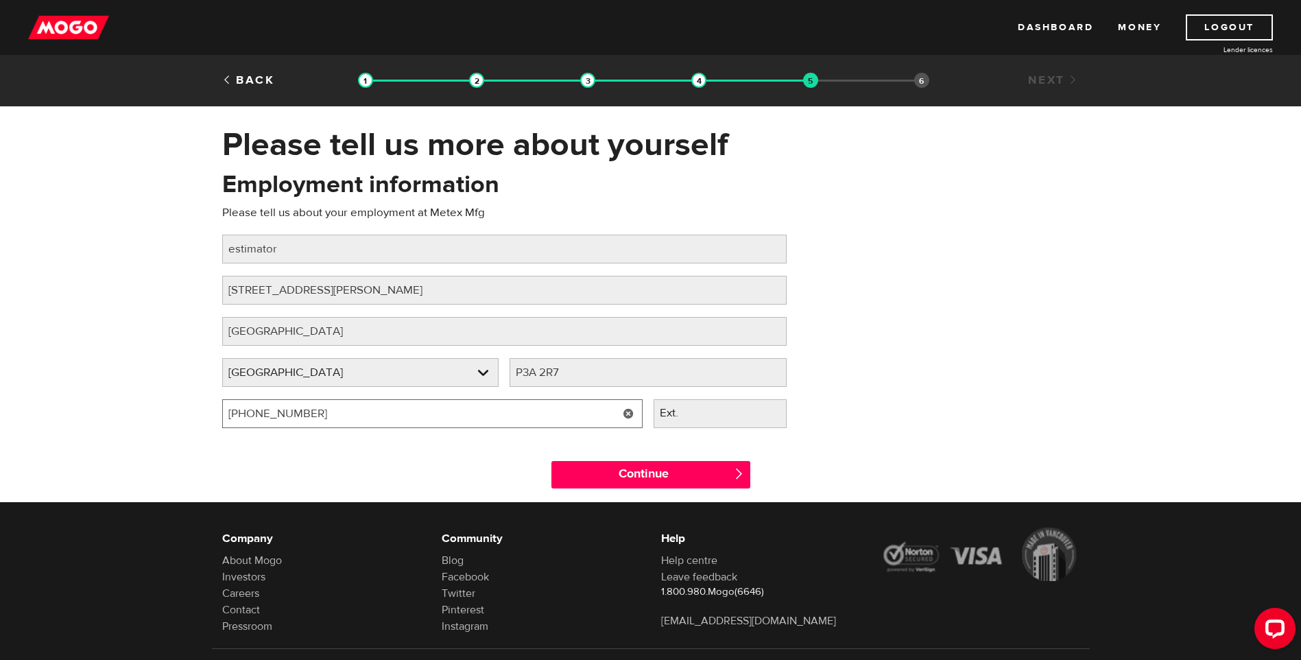
drag, startPoint x: 312, startPoint y: 420, endPoint x: 78, endPoint y: 422, distance: 233.8
click at [82, 422] on div "Please tell us more about yourself Oops! Please review the areas highlighted be…" at bounding box center [650, 313] width 1301 height 377
type input "(705) 806-4650"
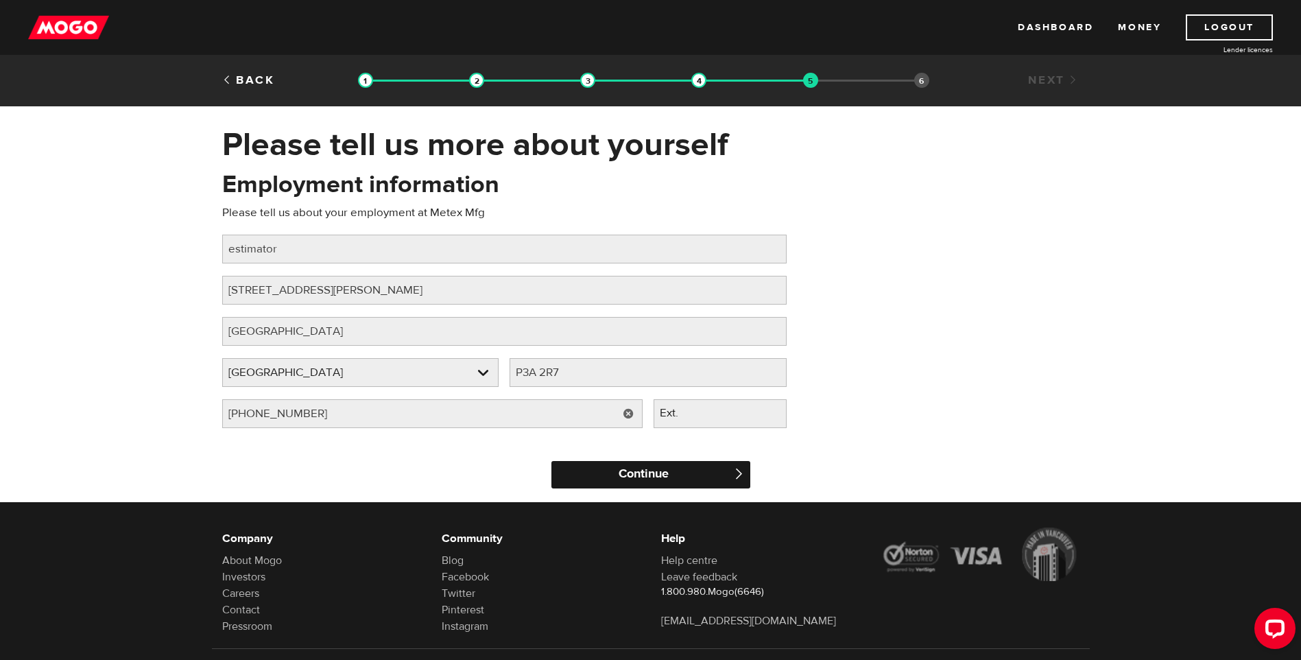
click at [627, 472] on input "Continue" at bounding box center [650, 474] width 199 height 27
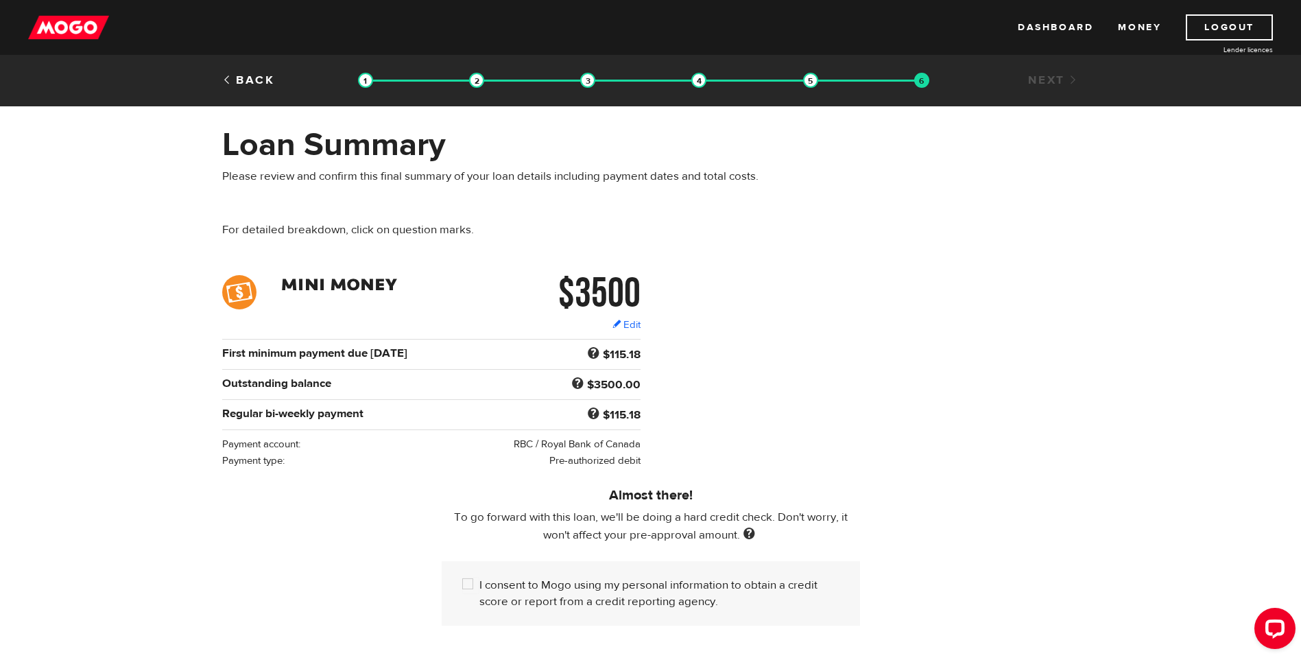
scroll to position [69, 0]
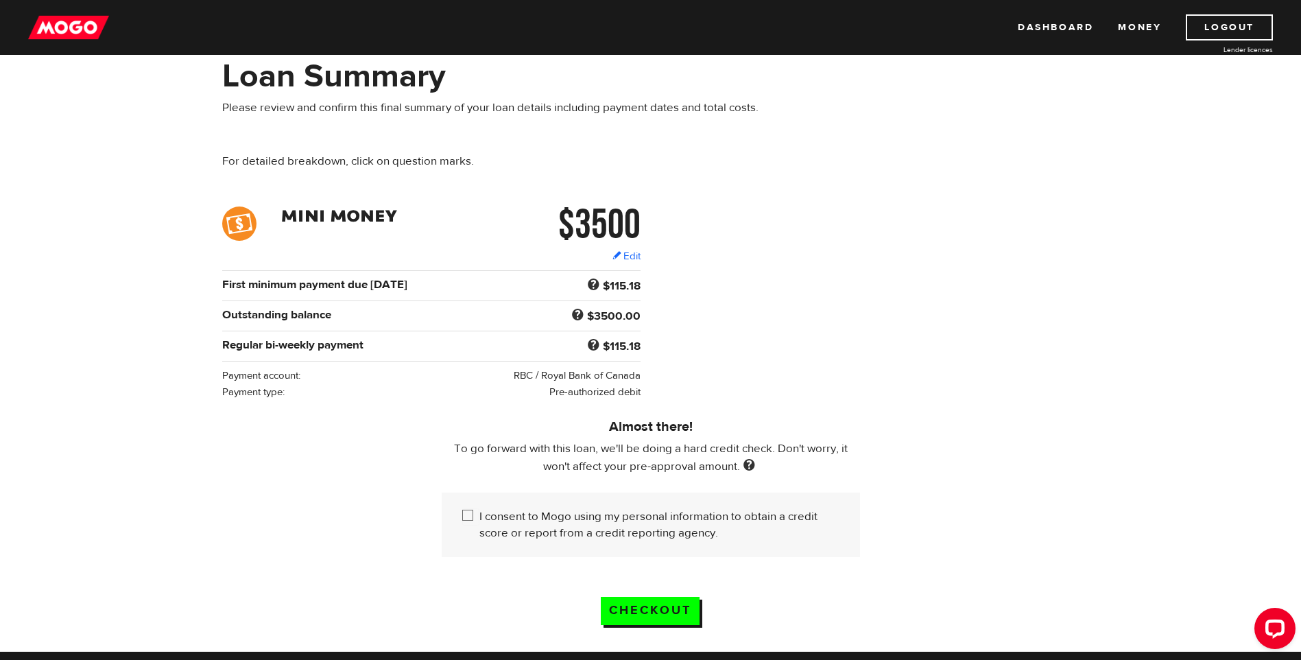
click at [457, 507] on div "I consent to Mogo using my personal information to obtain a credit score or rep…" at bounding box center [651, 524] width 418 height 64
click at [464, 508] on input "I consent to Mogo using my personal information to obtain a credit score or rep…" at bounding box center [470, 516] width 17 height 17
checkbox input "true"
click at [635, 599] on input "Checkout" at bounding box center [650, 611] width 99 height 28
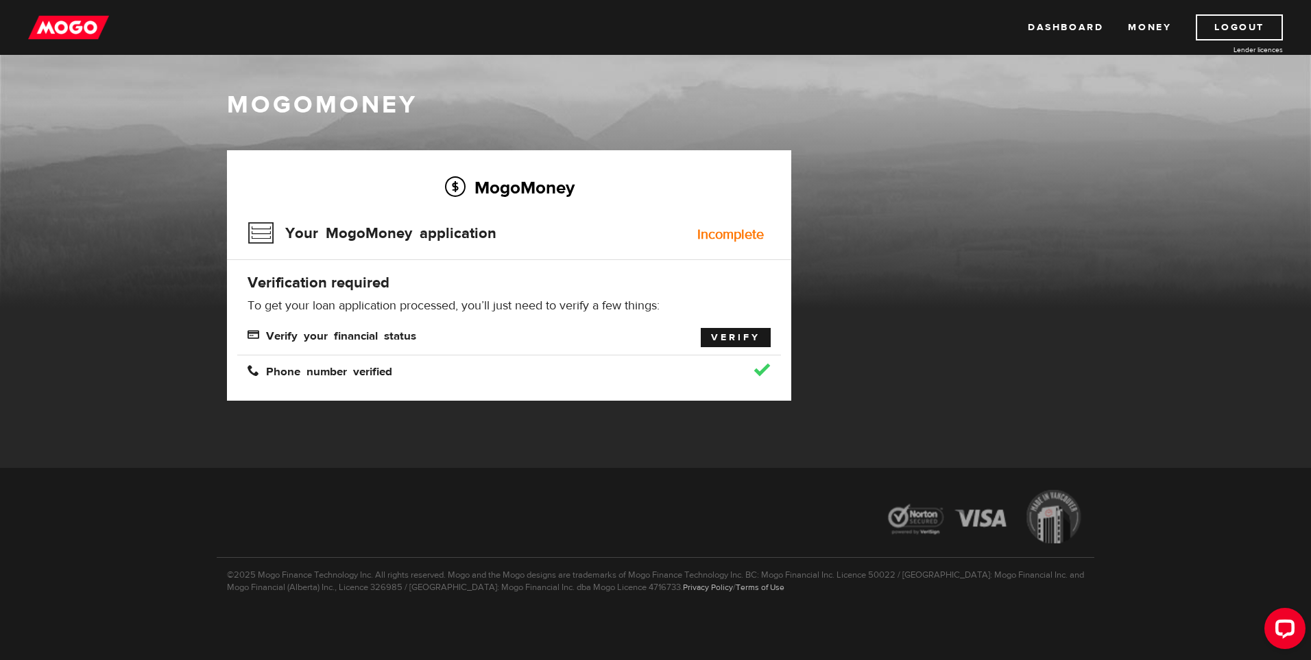
click at [714, 335] on link "Verify" at bounding box center [736, 337] width 70 height 19
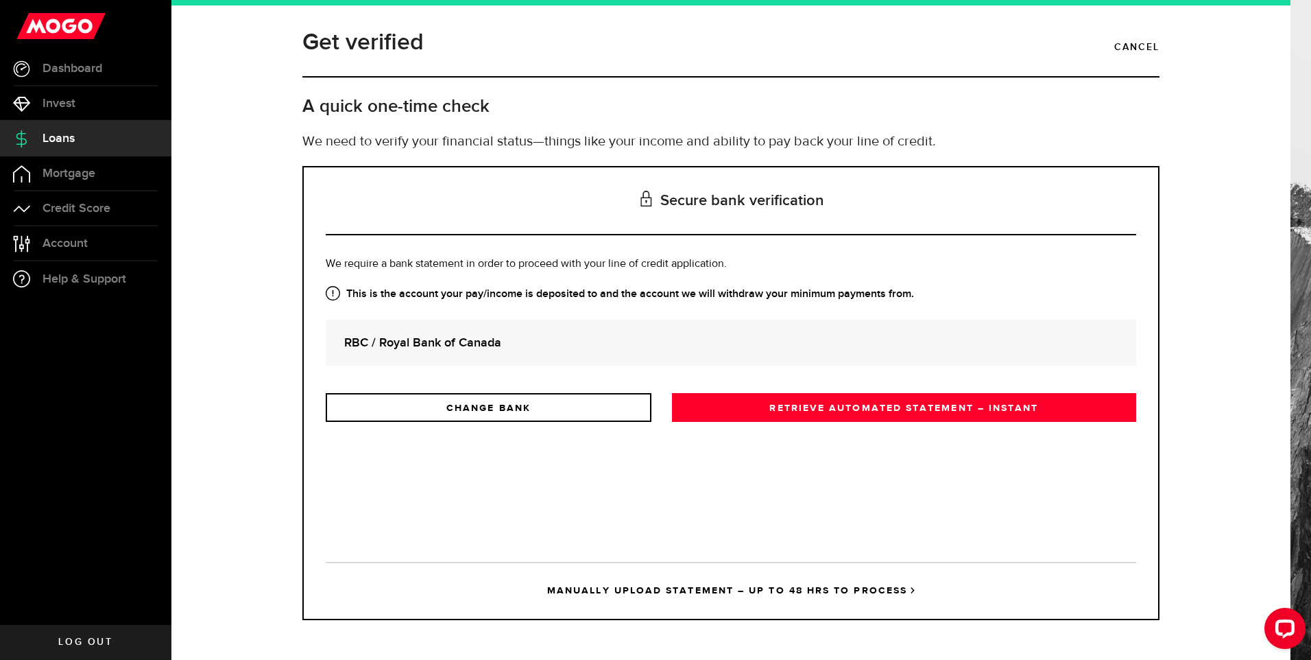
click at [514, 326] on div "RBC / Royal Bank of Canada" at bounding box center [731, 343] width 810 height 46
click at [507, 337] on strong "RBC / Royal Bank of Canada" at bounding box center [730, 342] width 773 height 19
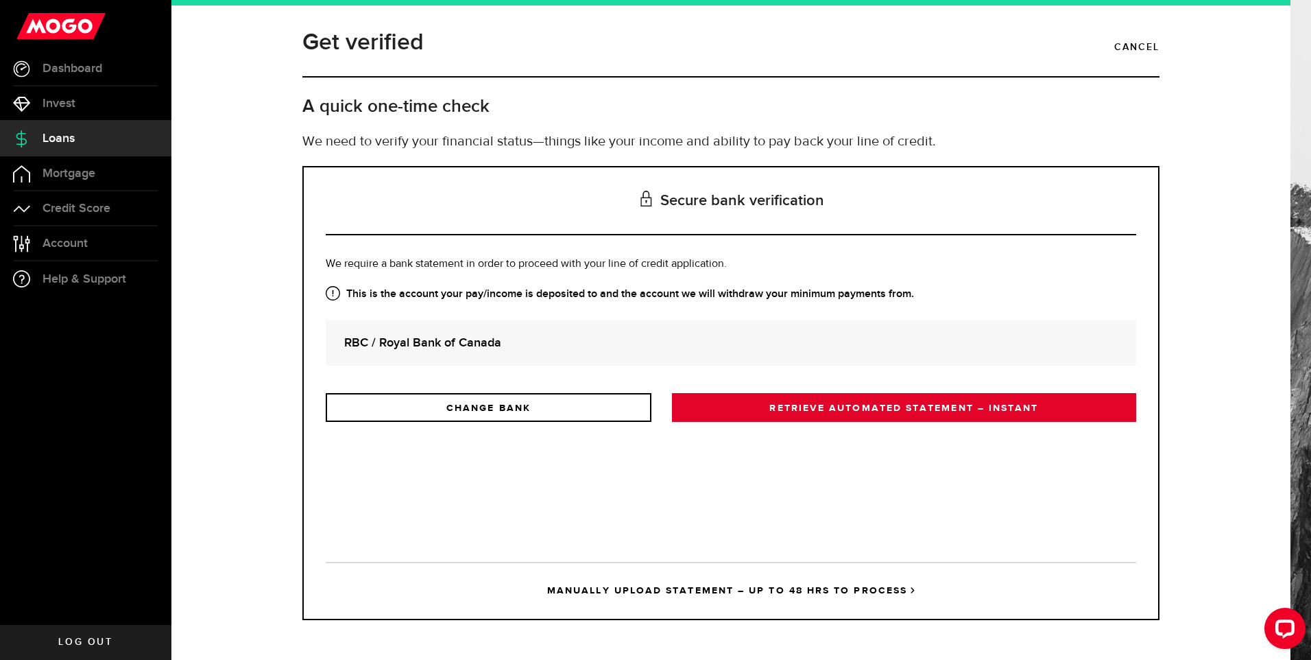
click at [784, 411] on link "RETRIEVE AUTOMATED STATEMENT – INSTANT" at bounding box center [904, 407] width 464 height 29
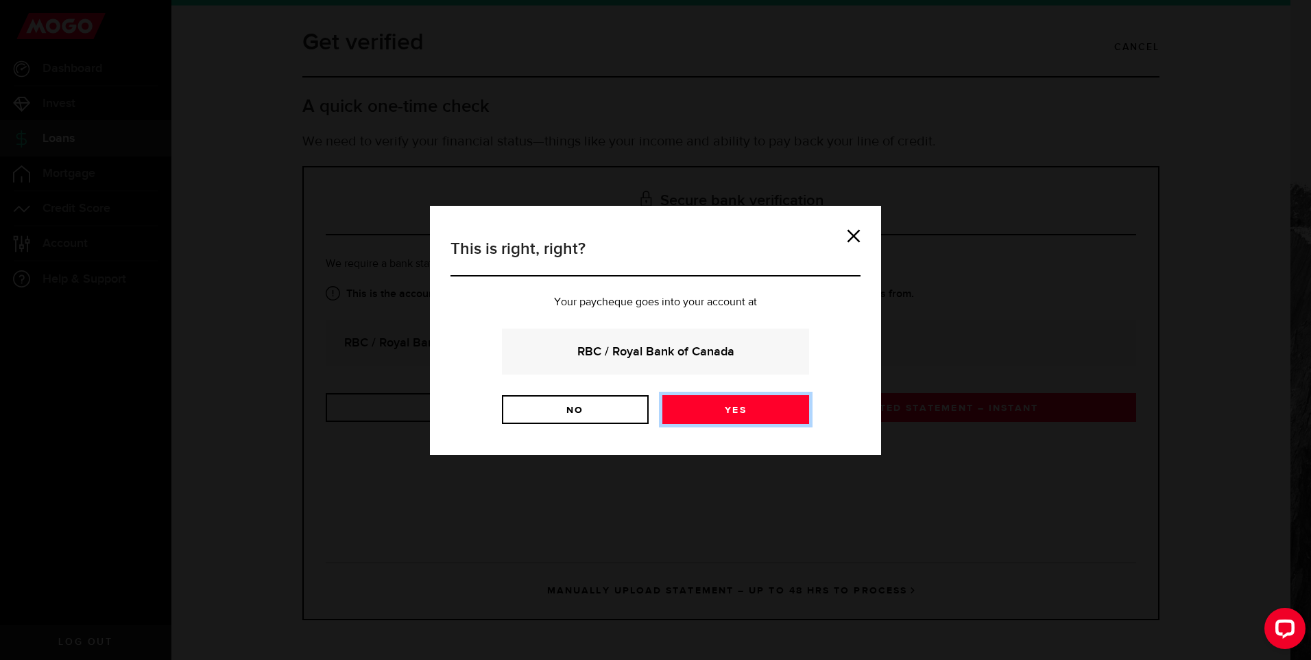
click at [743, 412] on link "Yes" at bounding box center [735, 409] width 147 height 29
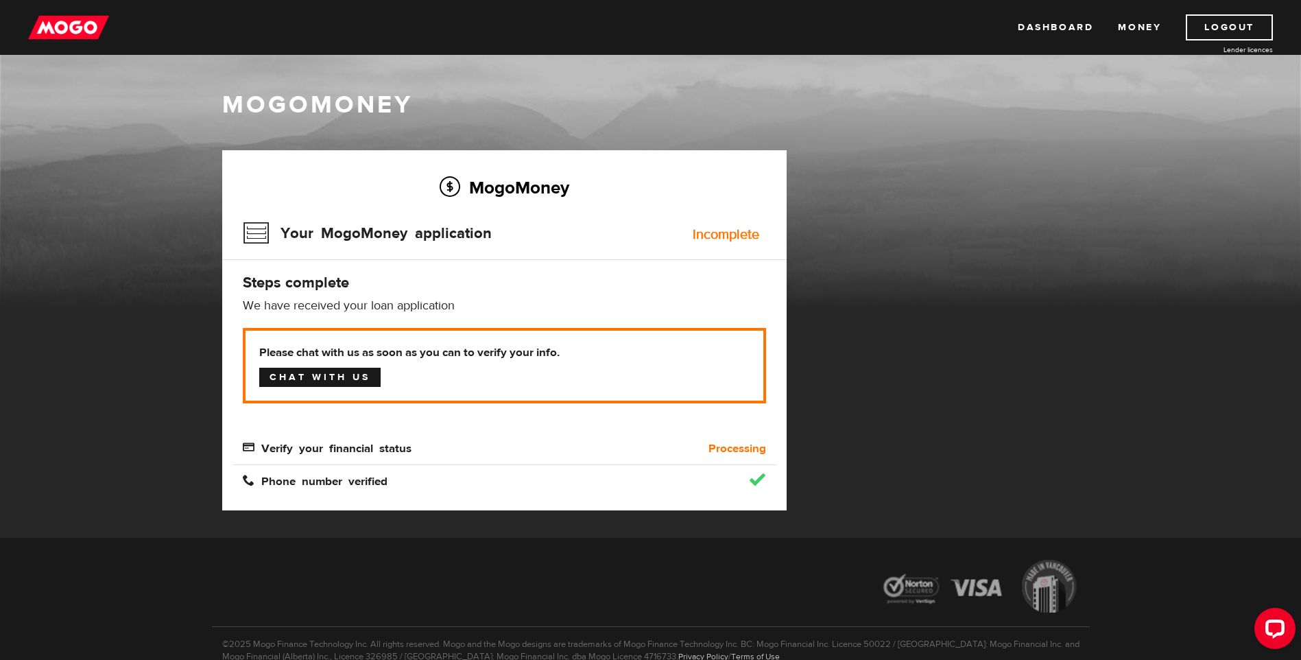
click at [322, 380] on link "Chat with us" at bounding box center [319, 377] width 121 height 19
click at [360, 474] on span "Phone number verified" at bounding box center [315, 480] width 145 height 12
click at [322, 368] on link "Chat with us" at bounding box center [319, 377] width 121 height 19
drag, startPoint x: 507, startPoint y: 372, endPoint x: 514, endPoint y: 378, distance: 8.8
click at [507, 372] on p "Please chat with us as soon as you can to verify your info. Chat with us" at bounding box center [504, 365] width 523 height 75
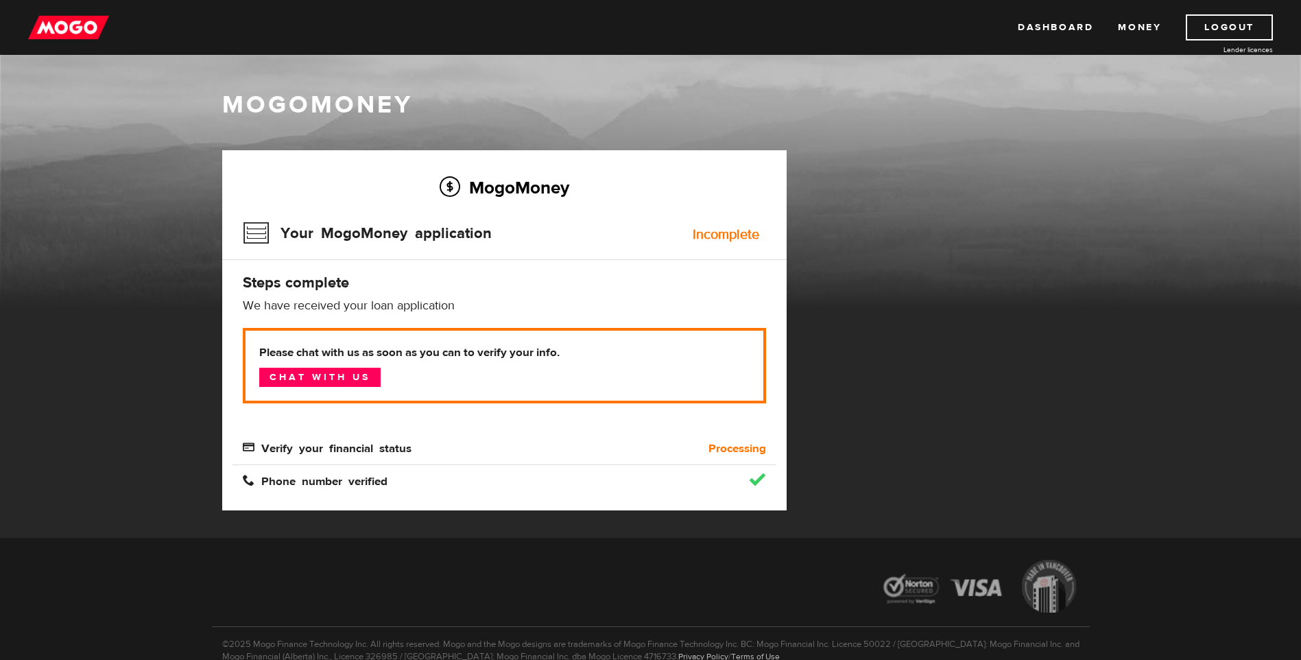
click at [1056, 199] on div "MogoMoney Your MogoMoney application Expired Your MogoMoney credit decision has…" at bounding box center [651, 343] width 878 height 387
click at [1063, 28] on link "Dashboard" at bounding box center [1055, 27] width 75 height 26
click at [531, 363] on p "Please chat with us as soon as you can to verify your info. Chat with us" at bounding box center [504, 365] width 523 height 75
click at [284, 361] on p "Please chat with us as soon as you can to verify your info. Chat with us" at bounding box center [504, 365] width 523 height 75
click at [308, 370] on link "Chat with us" at bounding box center [319, 377] width 121 height 19
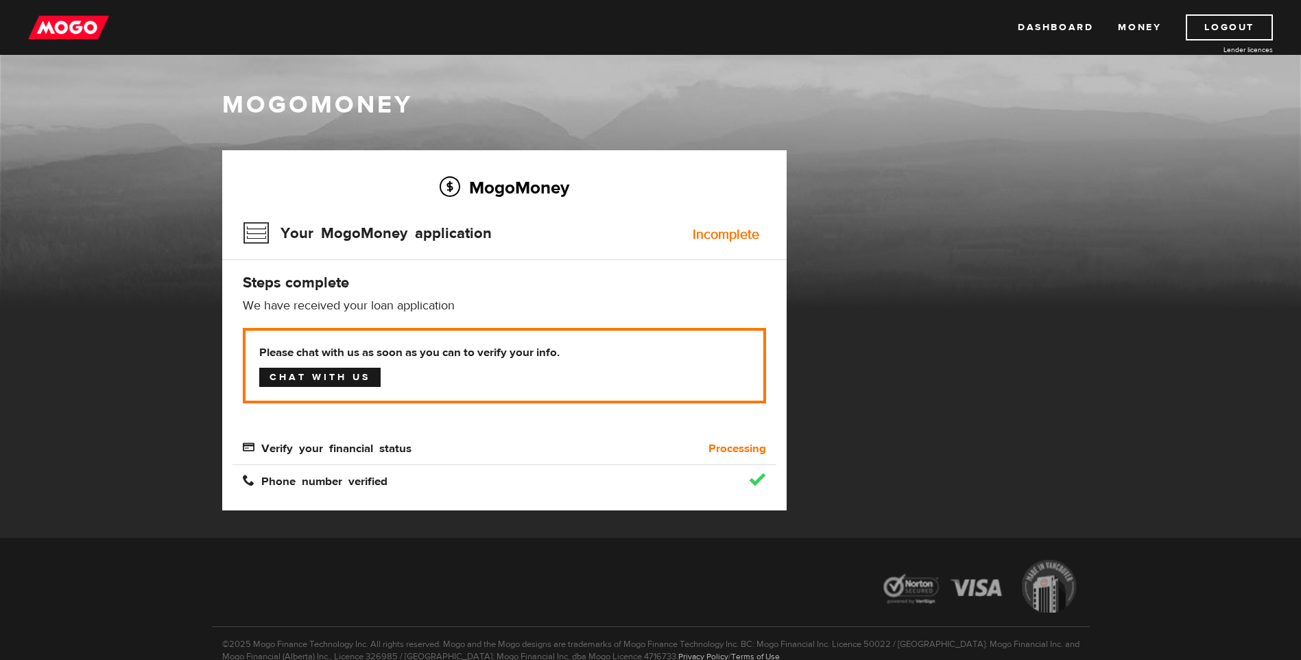
click at [313, 380] on link "Chat with us" at bounding box center [319, 377] width 121 height 19
